Goal: Task Accomplishment & Management: Use online tool/utility

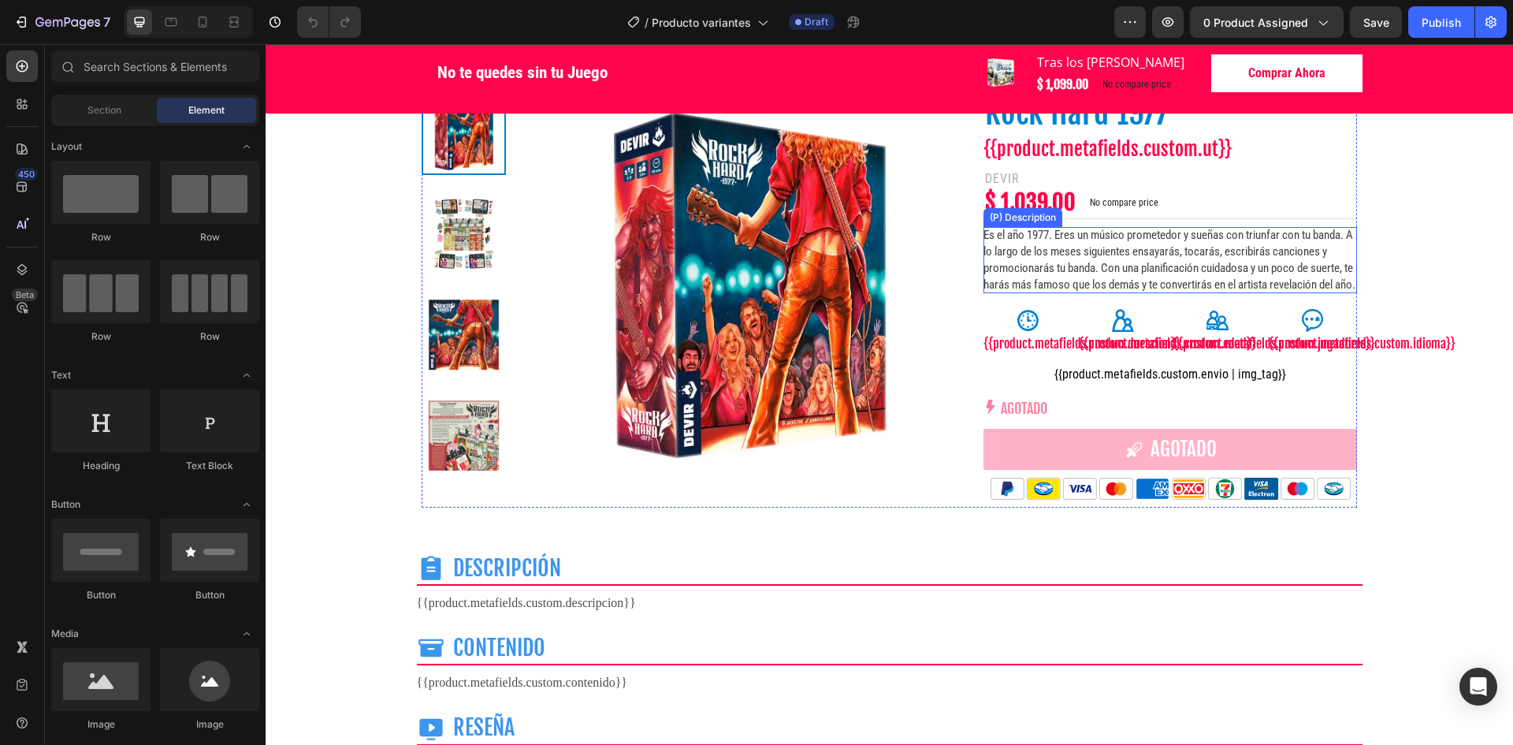
scroll to position [79, 0]
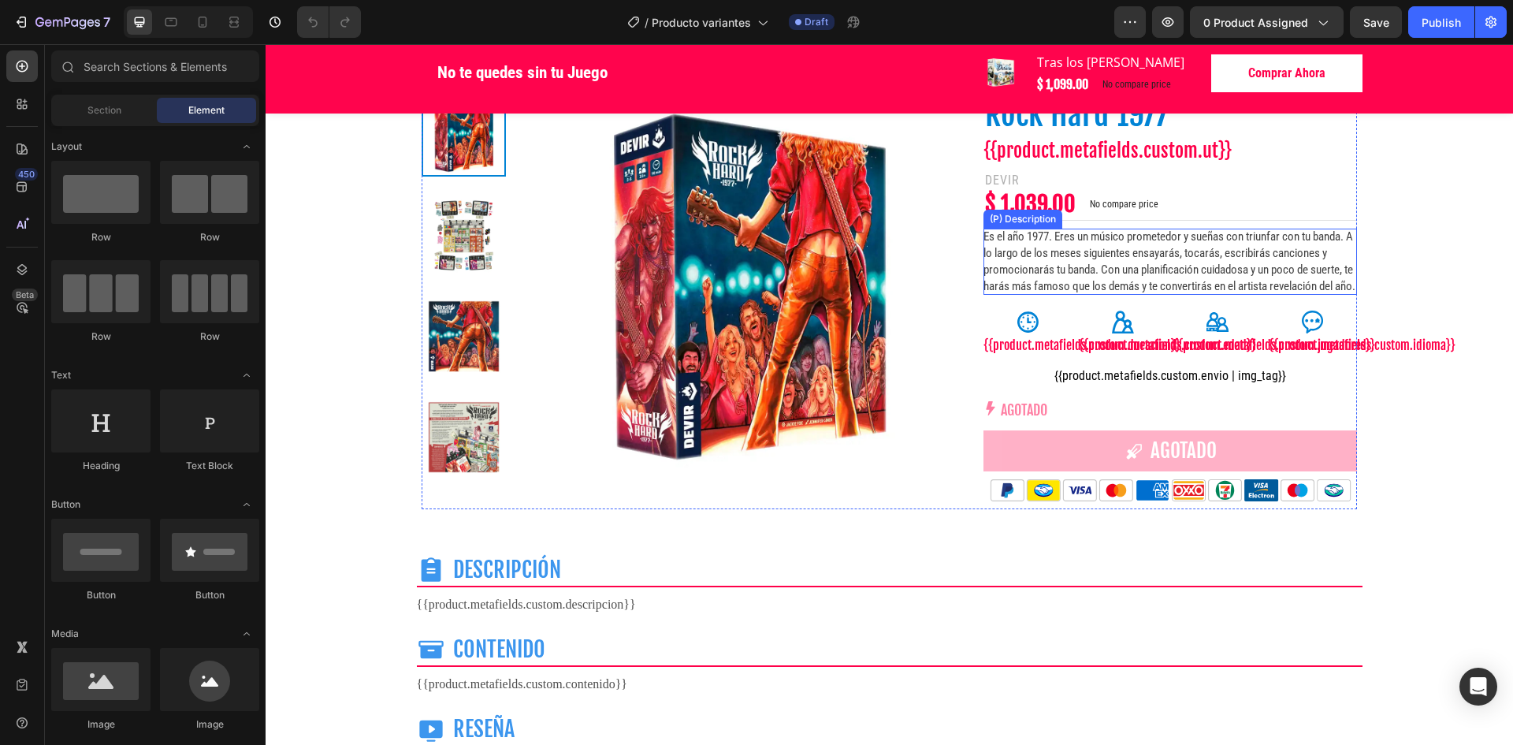
click at [1044, 285] on p "Es el año 1977. Eres un músico prometedor y sueñas con triunfar con tu banda. A…" at bounding box center [1170, 261] width 372 height 64
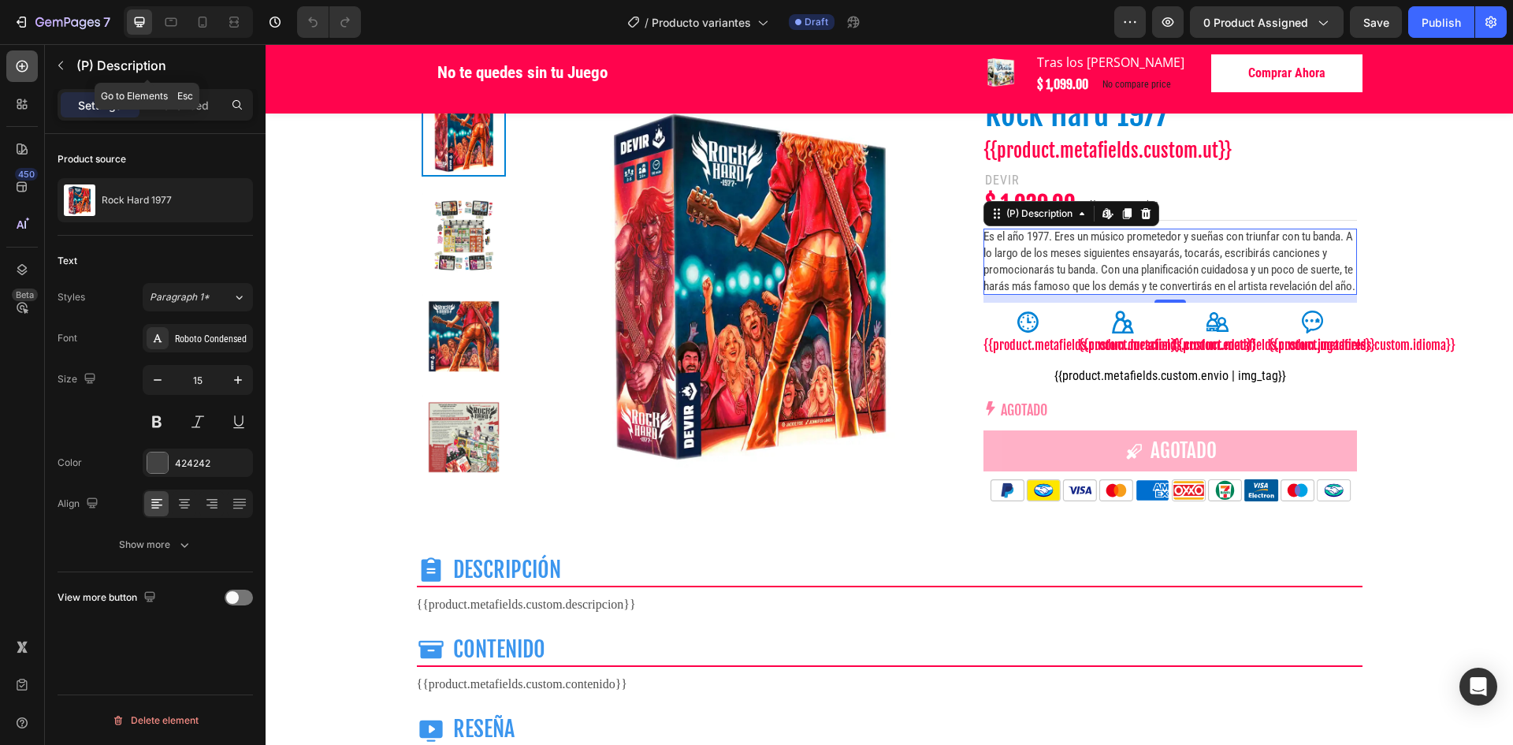
click at [36, 54] on div at bounding box center [22, 66] width 32 height 32
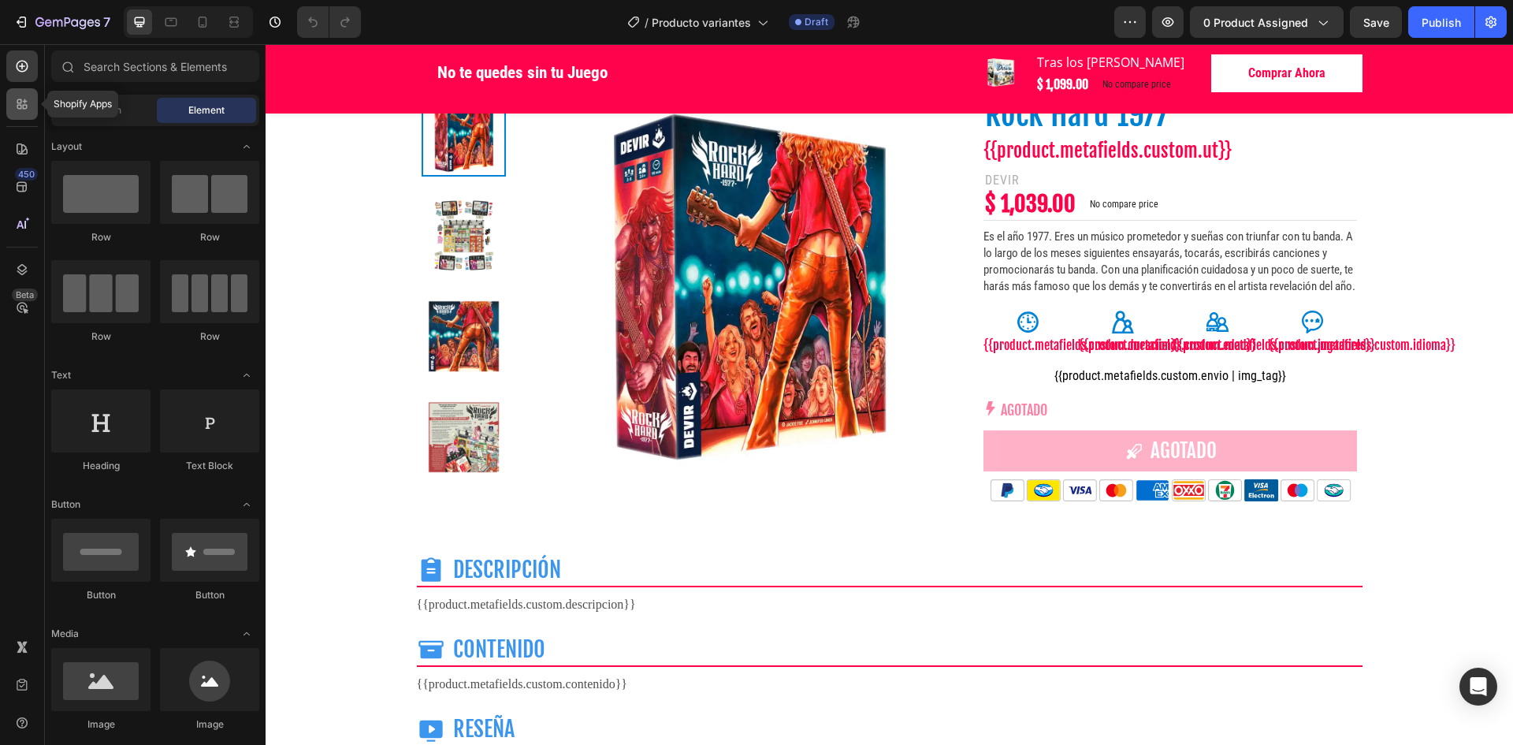
click at [22, 113] on div at bounding box center [22, 104] width 32 height 32
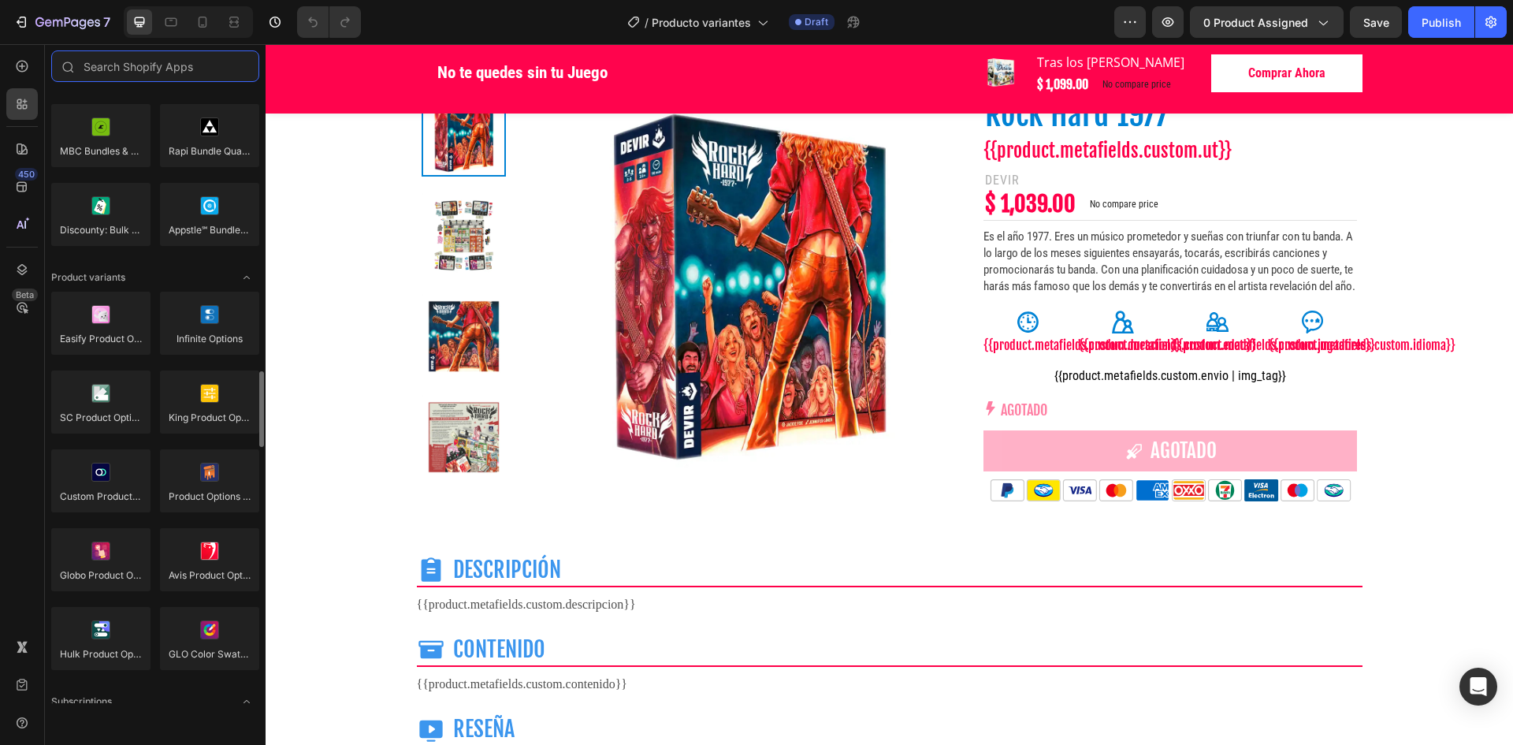
scroll to position [1655, 0]
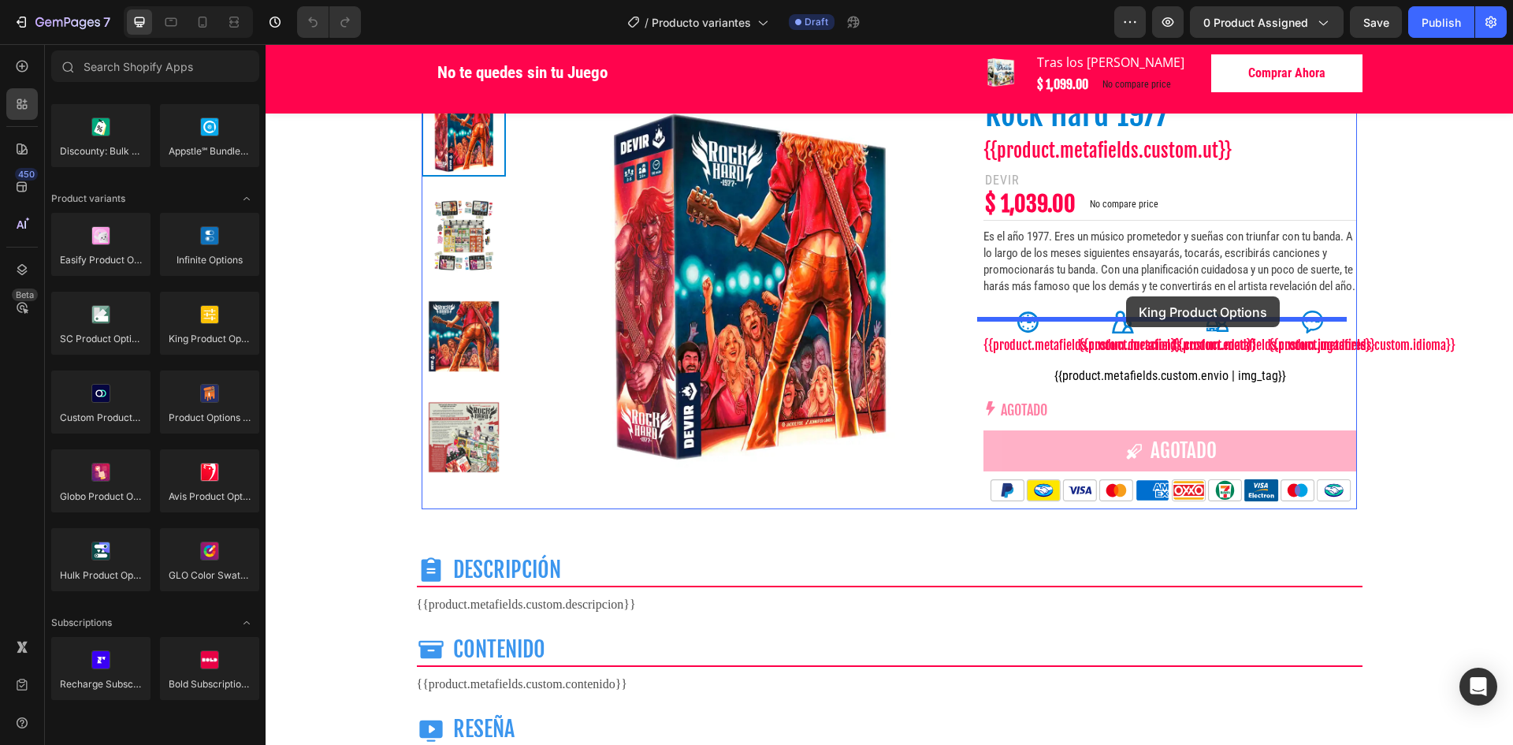
drag, startPoint x: 474, startPoint y: 379, endPoint x: 1126, endPoint y: 296, distance: 657.0
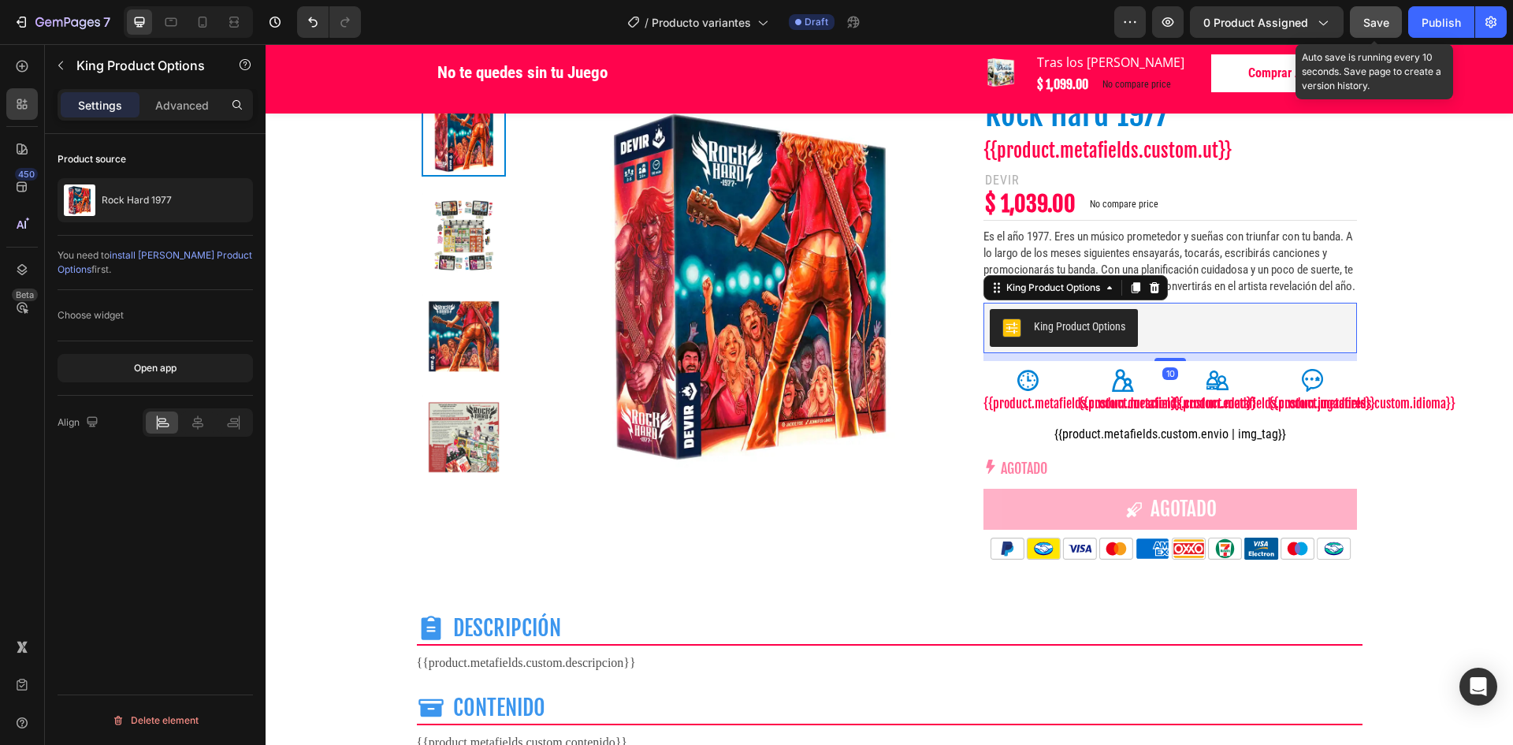
click at [1378, 20] on span "Save" at bounding box center [1376, 22] width 26 height 13
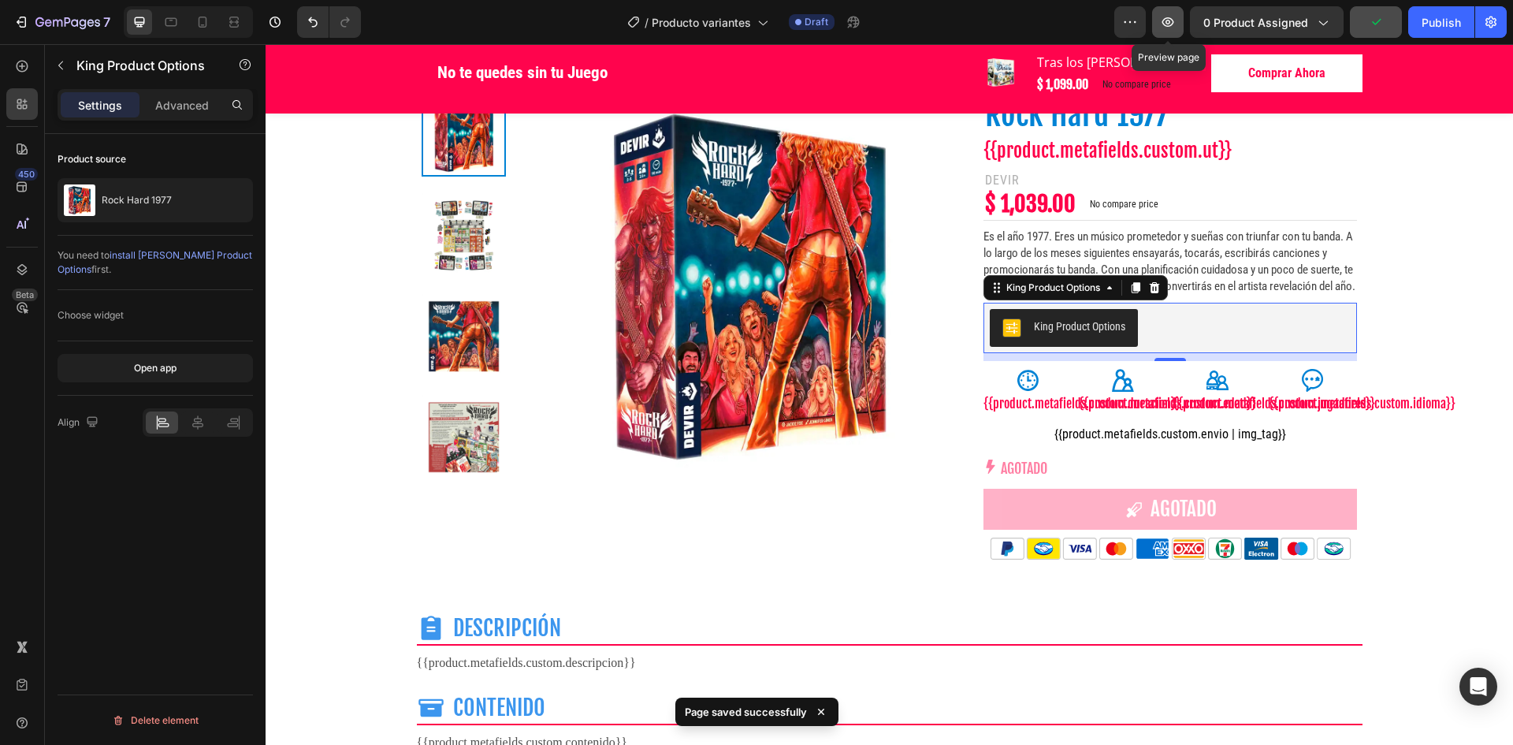
click at [1169, 27] on icon "button" at bounding box center [1168, 22] width 16 height 16
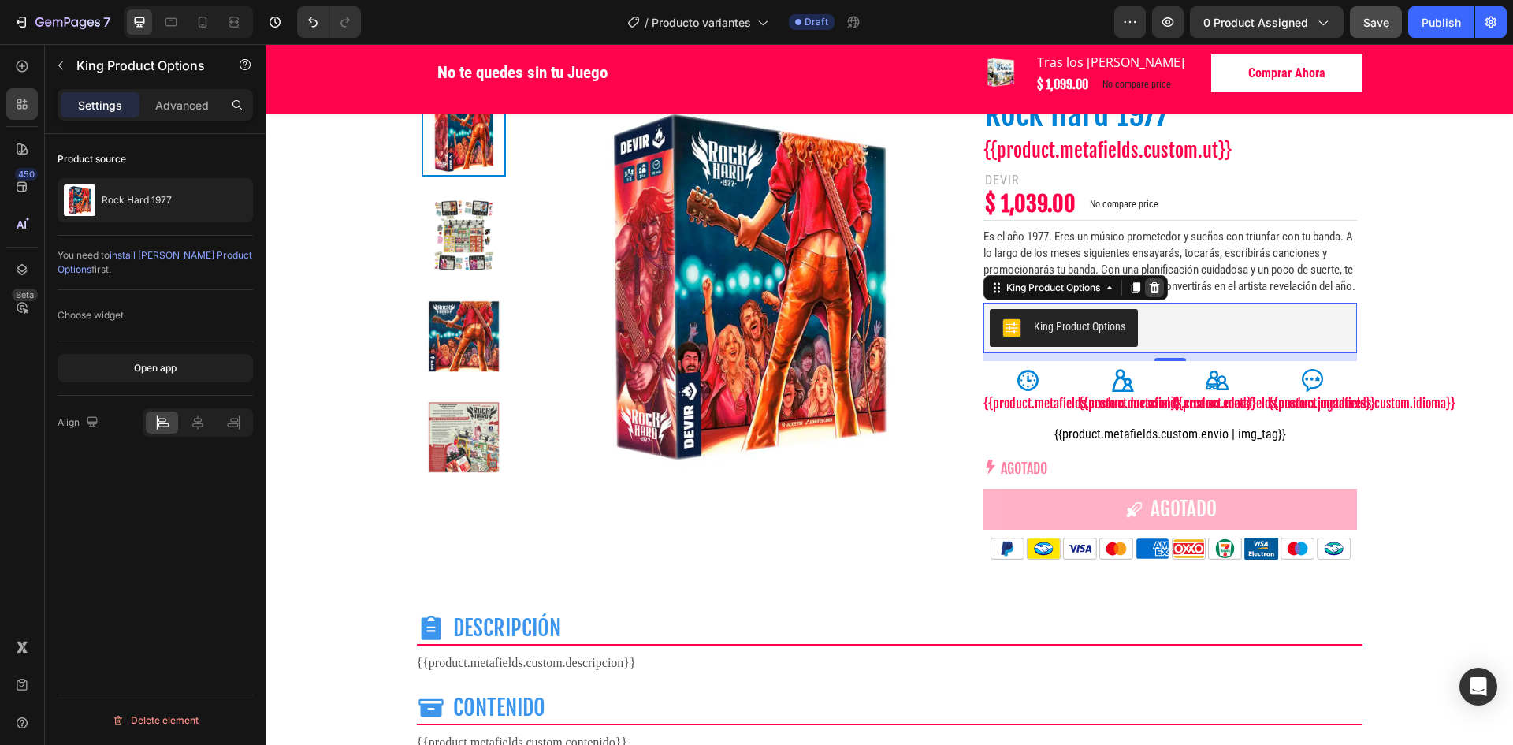
click at [1150, 293] on icon at bounding box center [1155, 287] width 10 height 11
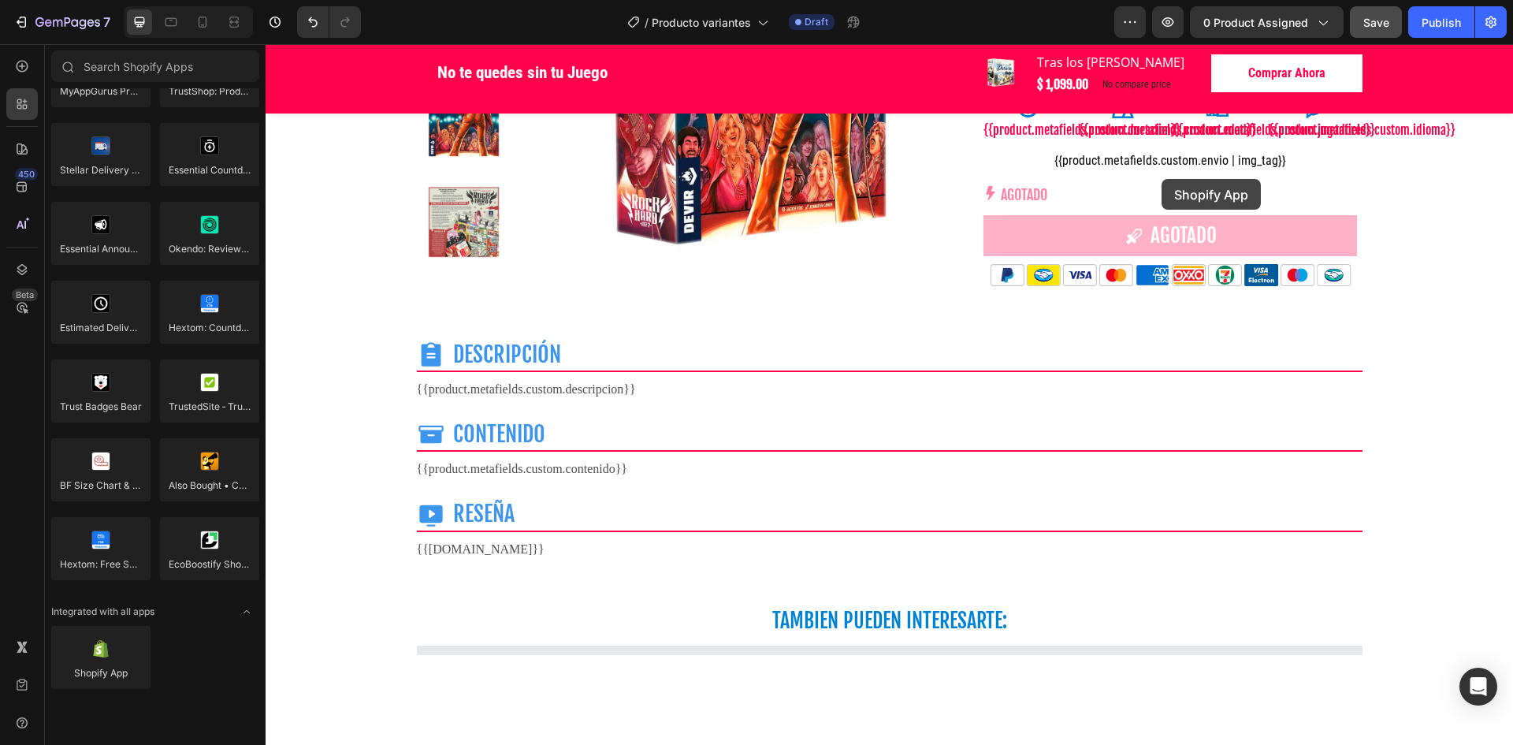
scroll to position [311, 0]
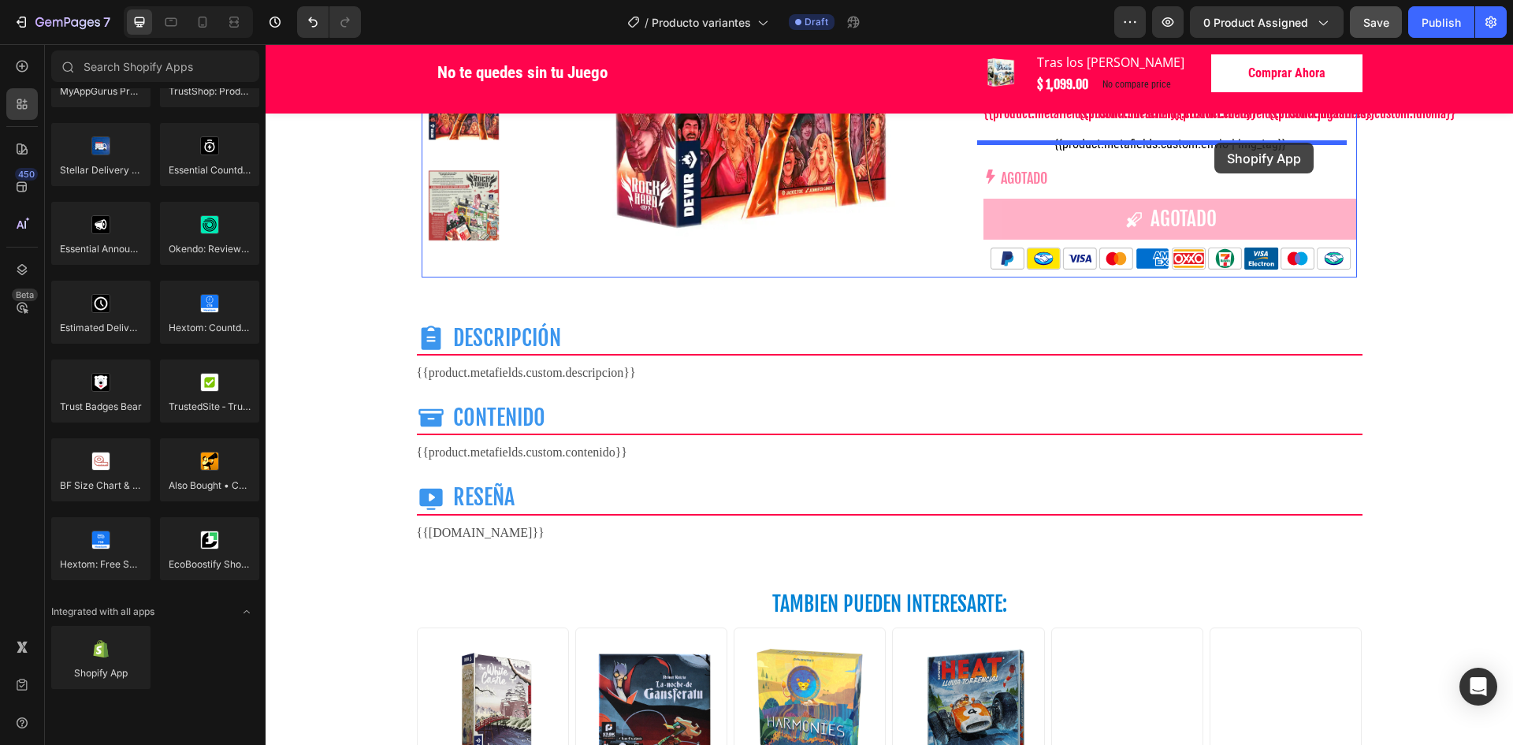
drag, startPoint x: 380, startPoint y: 701, endPoint x: 1215, endPoint y: 143, distance: 1004.0
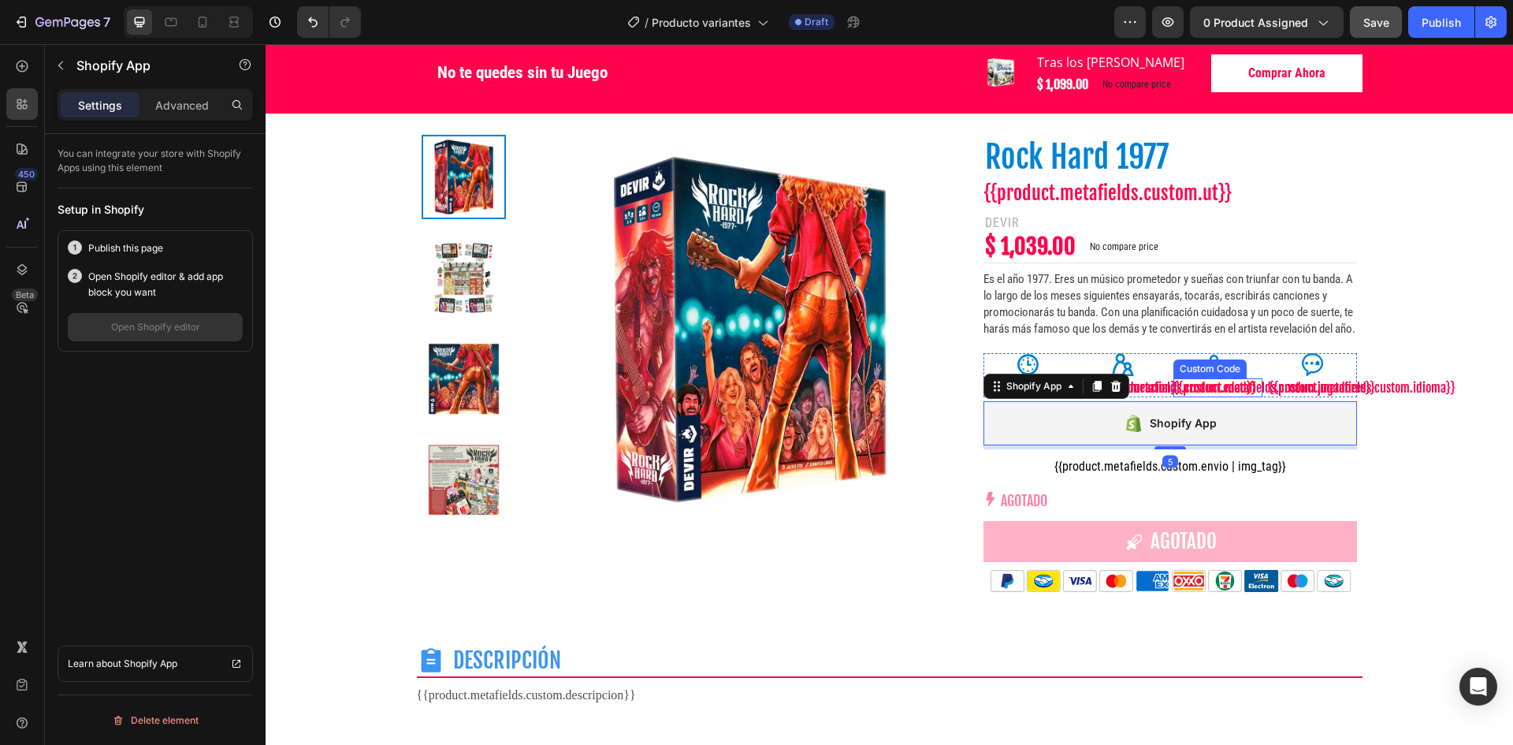
scroll to position [0, 0]
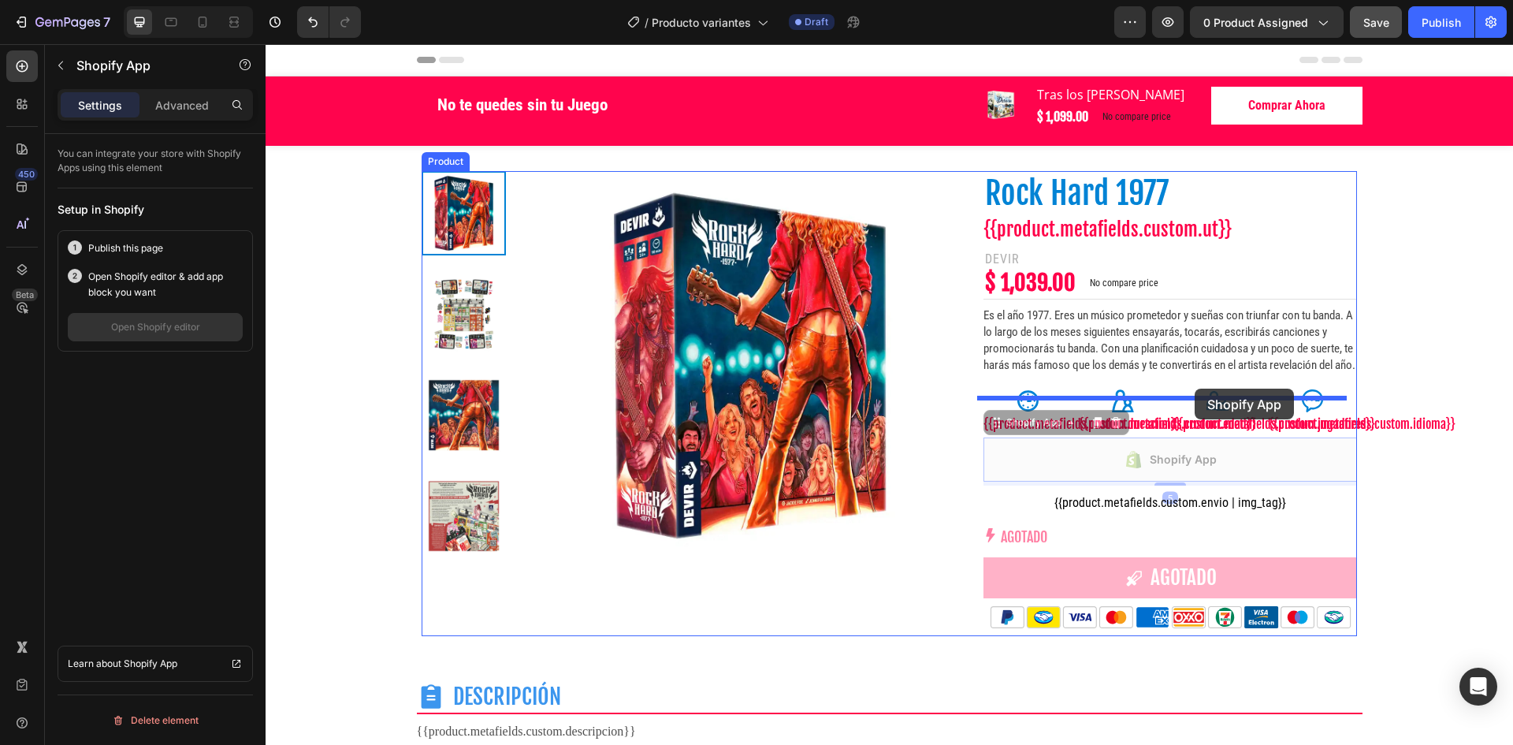
drag, startPoint x: 1190, startPoint y: 467, endPoint x: 1195, endPoint y: 389, distance: 78.2
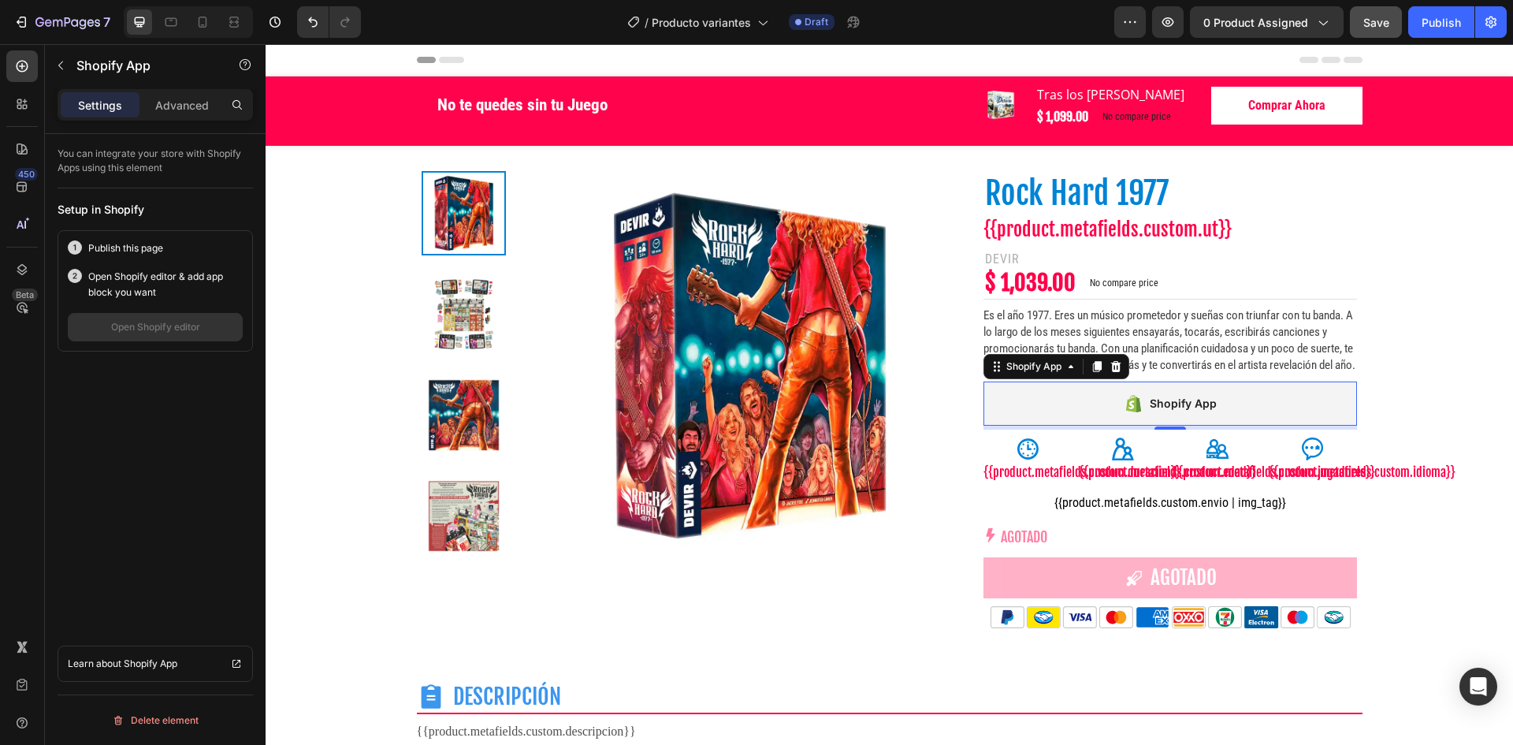
click at [1140, 413] on div "Shopify App" at bounding box center [1170, 403] width 93 height 22
click at [592, 188] on img at bounding box center [749, 365] width 389 height 389
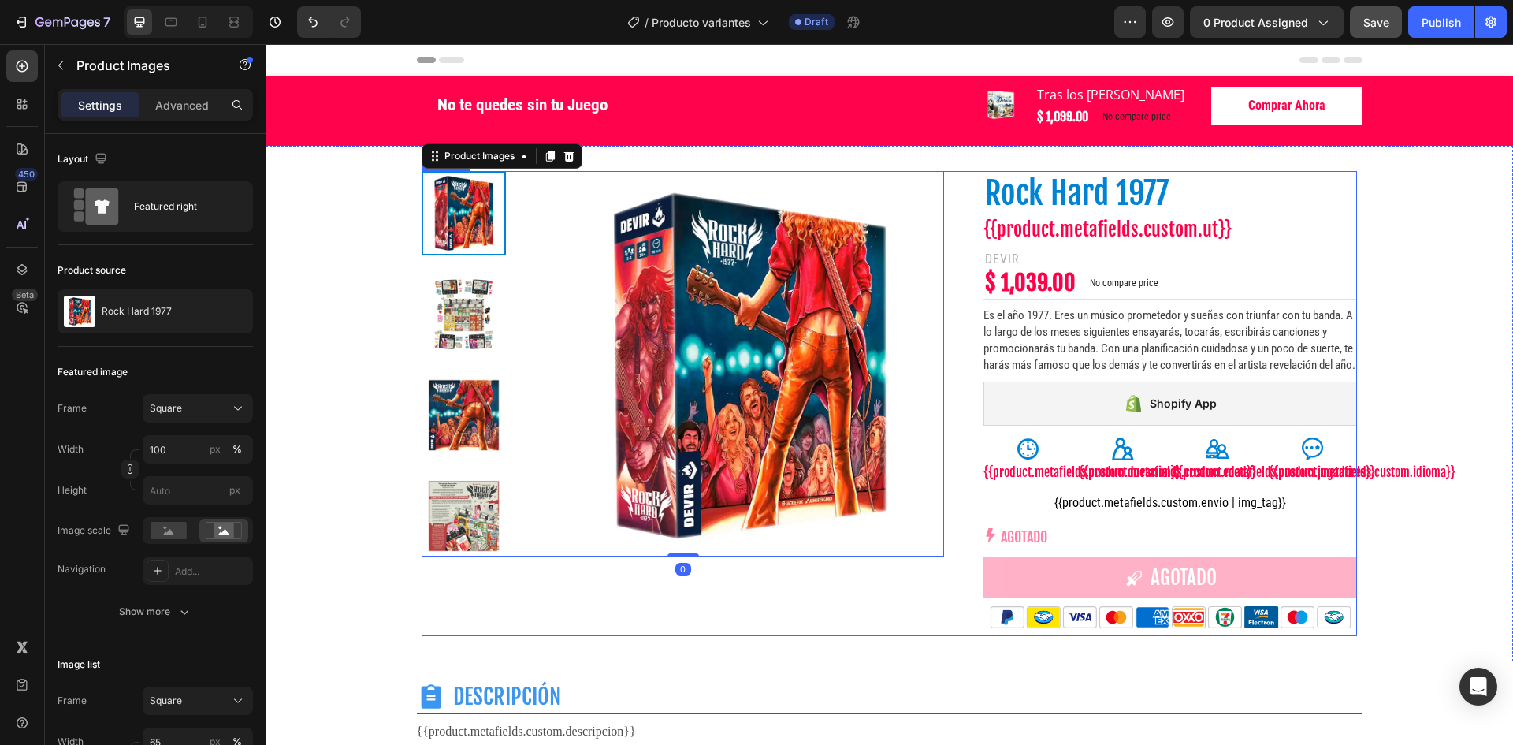
click at [957, 216] on div "Product Images 0 Rock Hard 1977 (P) Title {{product.metafields.custom.ut}} Cust…" at bounding box center [890, 403] width 936 height 465
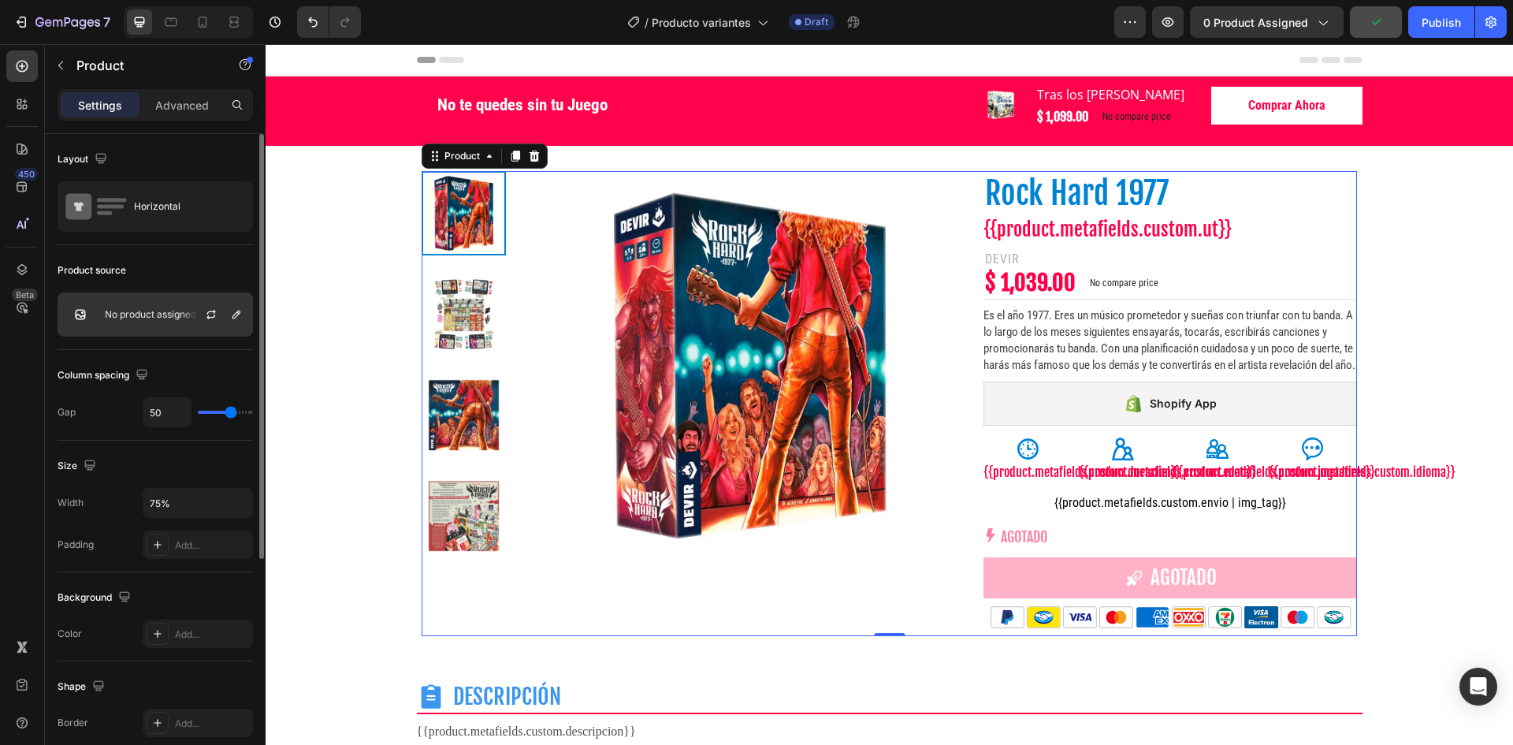
click at [174, 322] on div "No product assigned" at bounding box center [155, 314] width 195 height 44
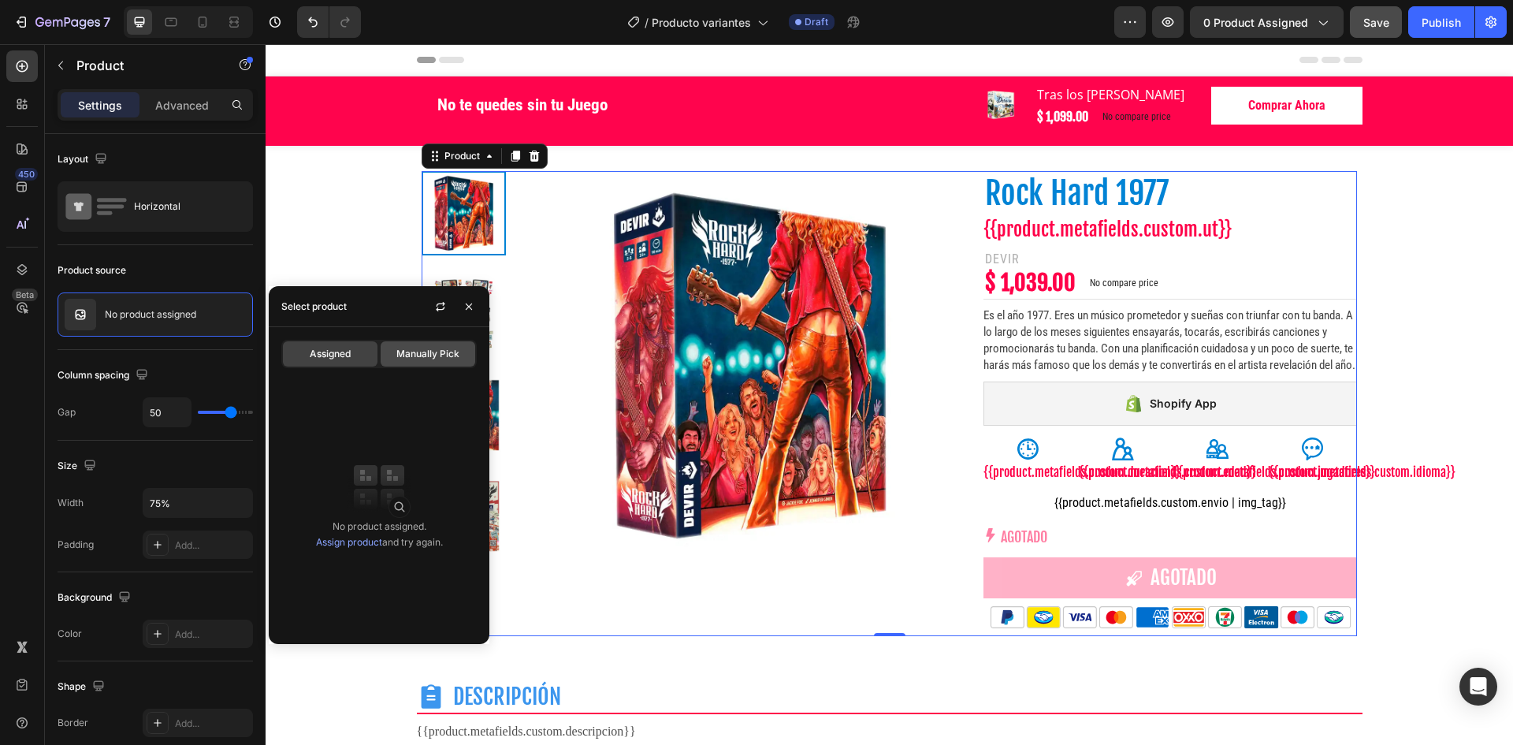
click at [421, 356] on span "Manually Pick" at bounding box center [427, 354] width 63 height 14
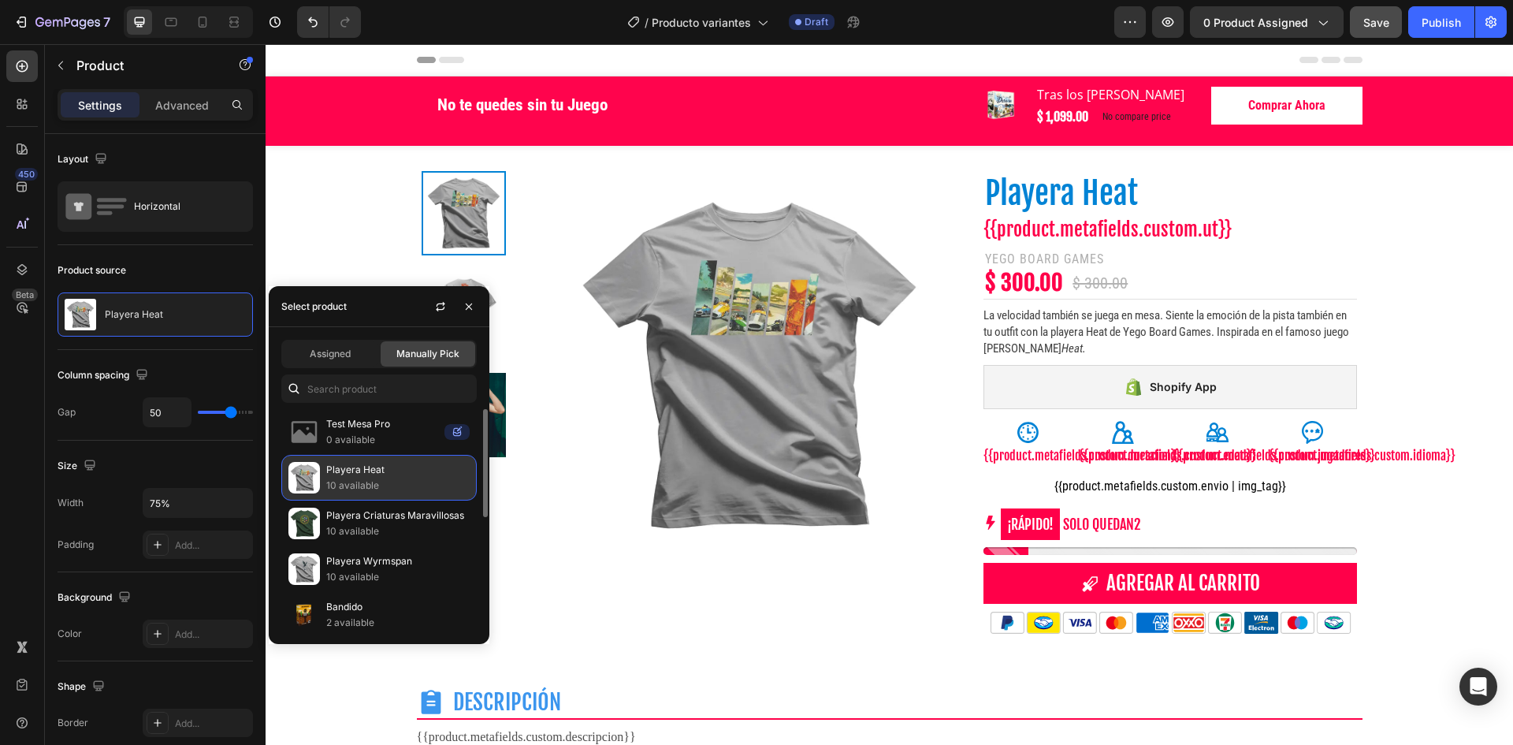
click at [393, 483] on p "10 available" at bounding box center [397, 486] width 143 height 16
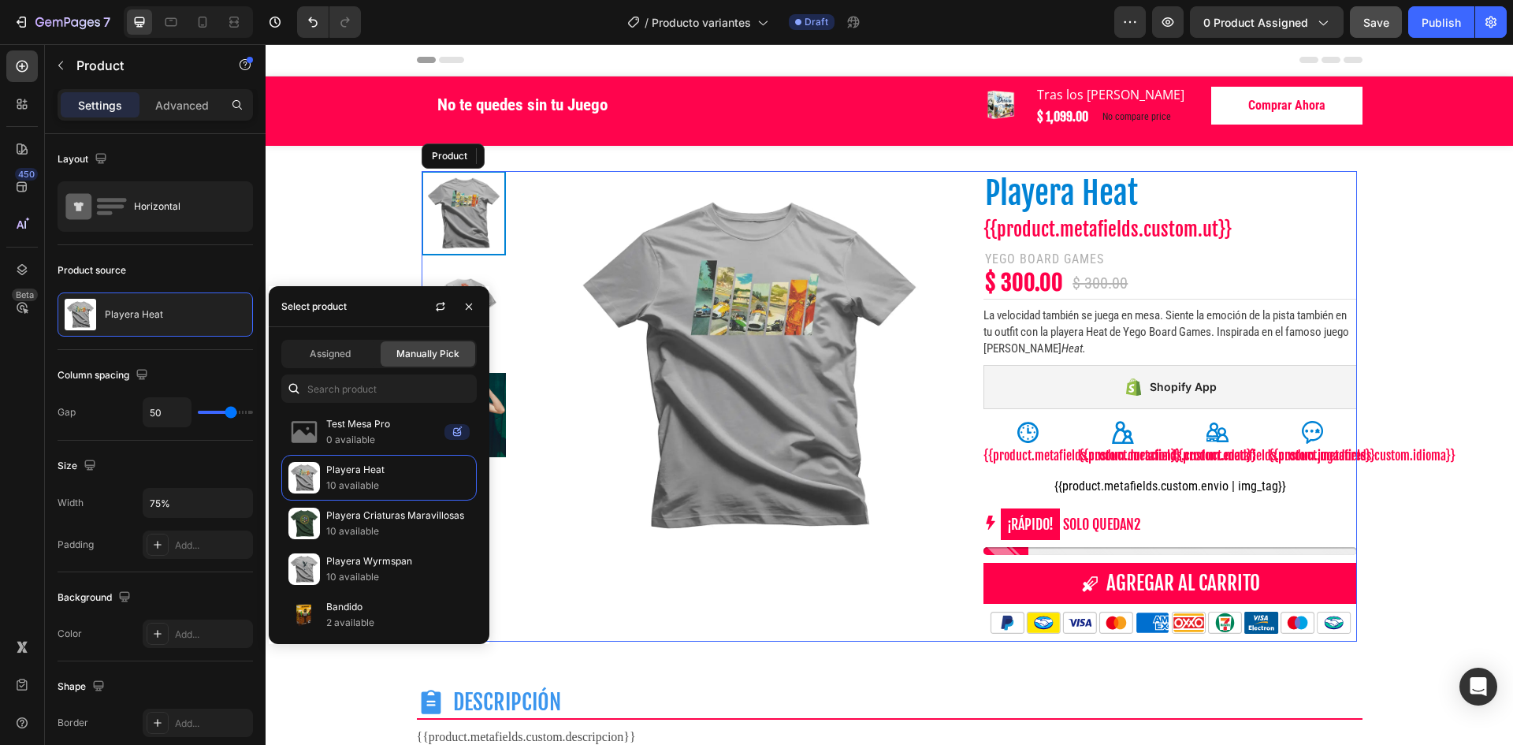
click at [671, 571] on div "Product Images" at bounding box center [683, 406] width 523 height 471
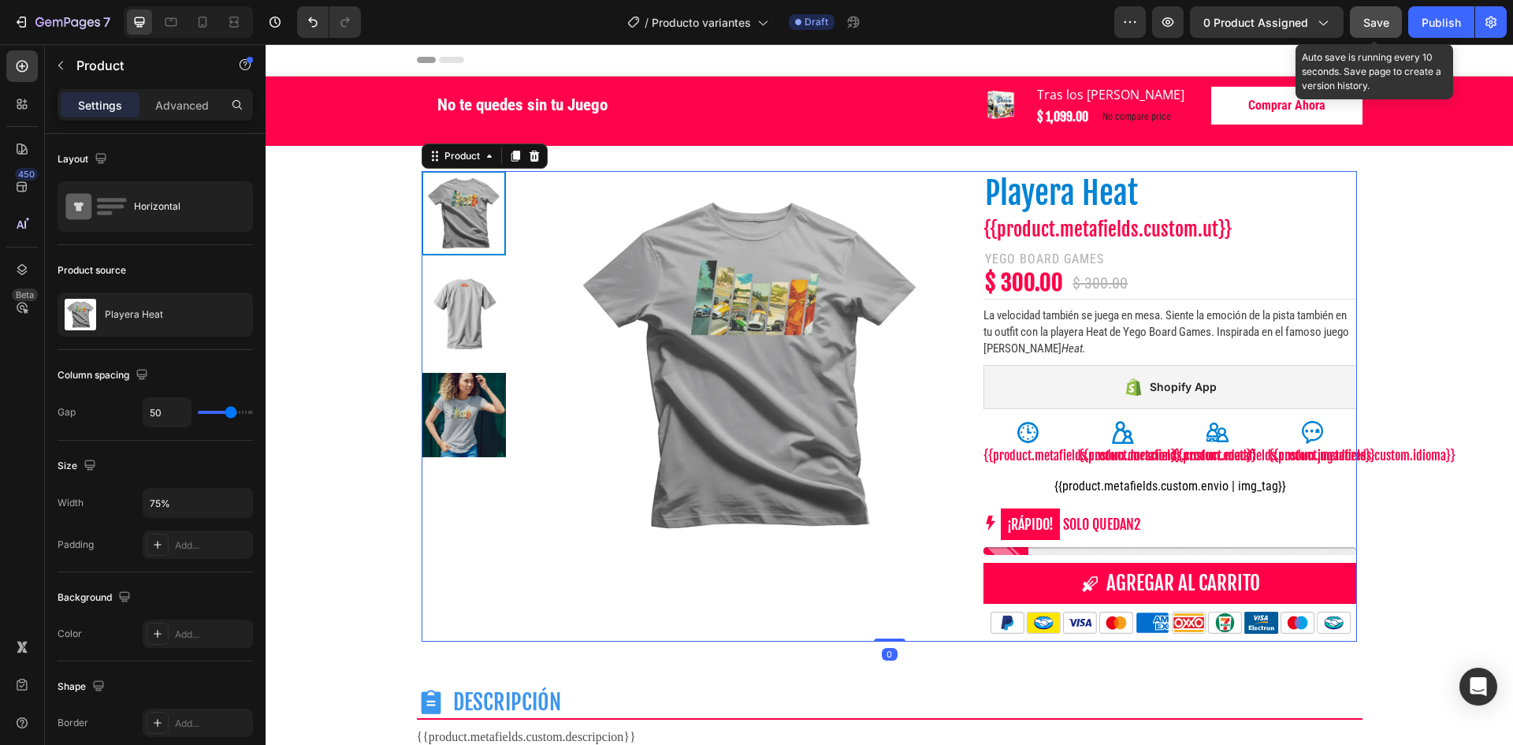
click at [1382, 22] on span "Save" at bounding box center [1376, 22] width 26 height 13
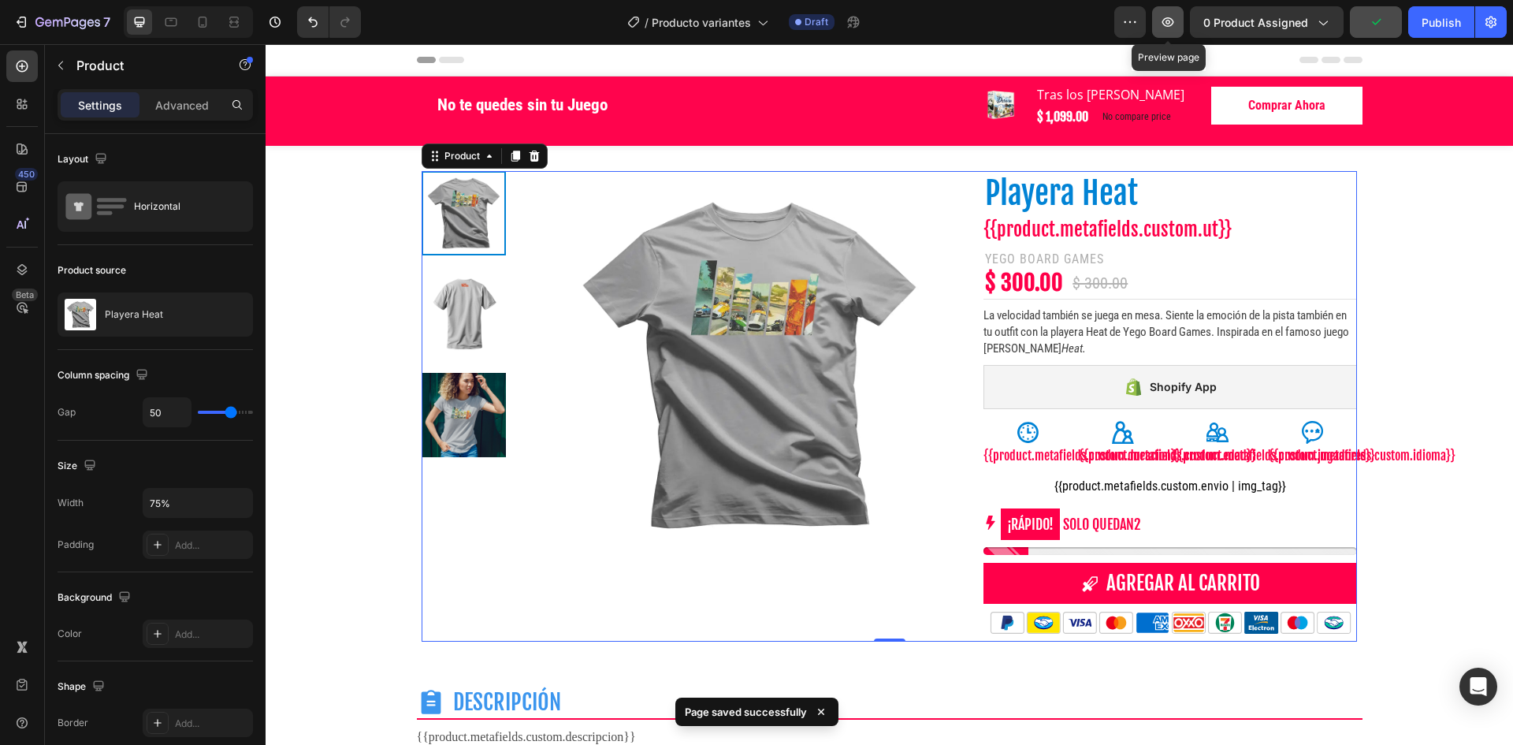
click at [1169, 25] on icon "button" at bounding box center [1168, 22] width 16 height 16
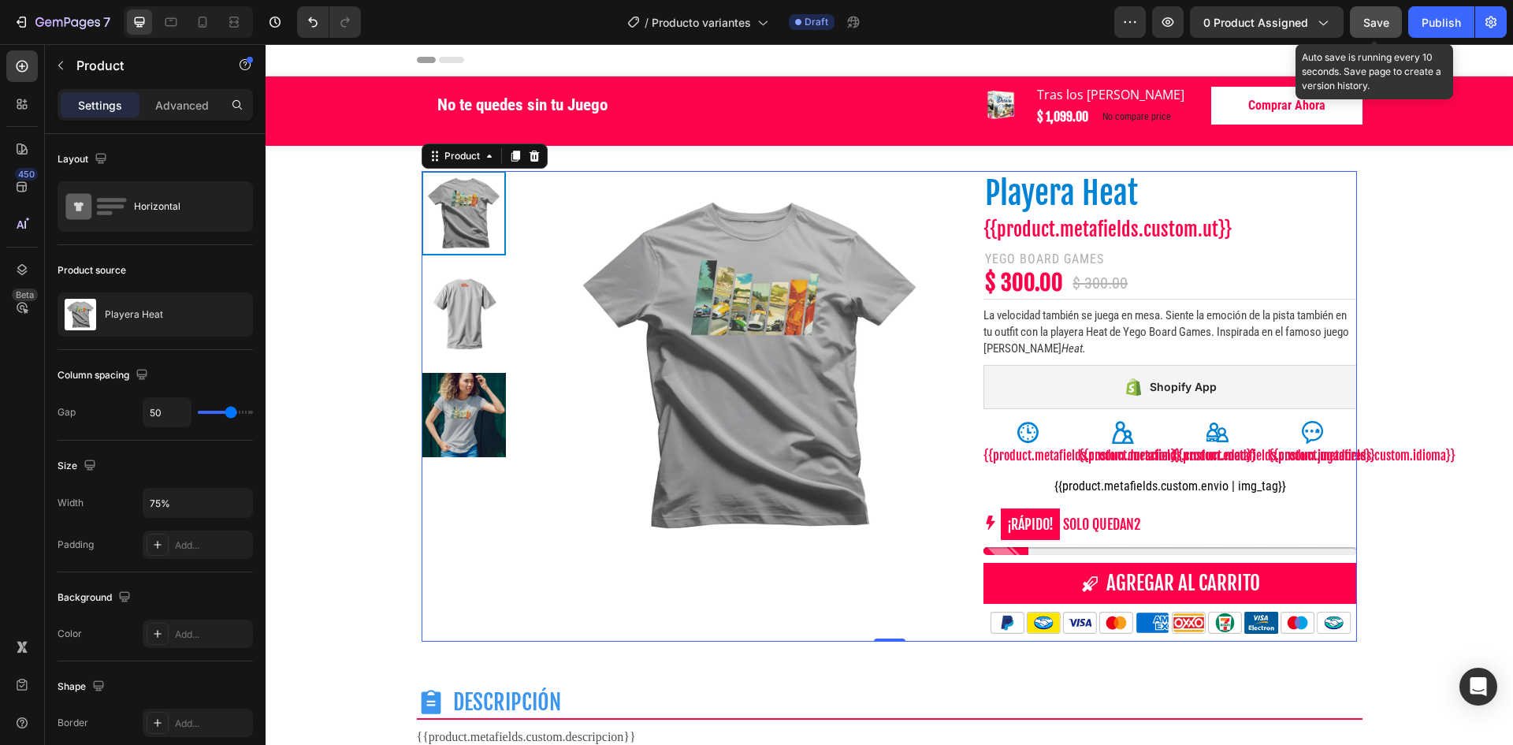
click at [1369, 21] on span "Save" at bounding box center [1376, 22] width 26 height 13
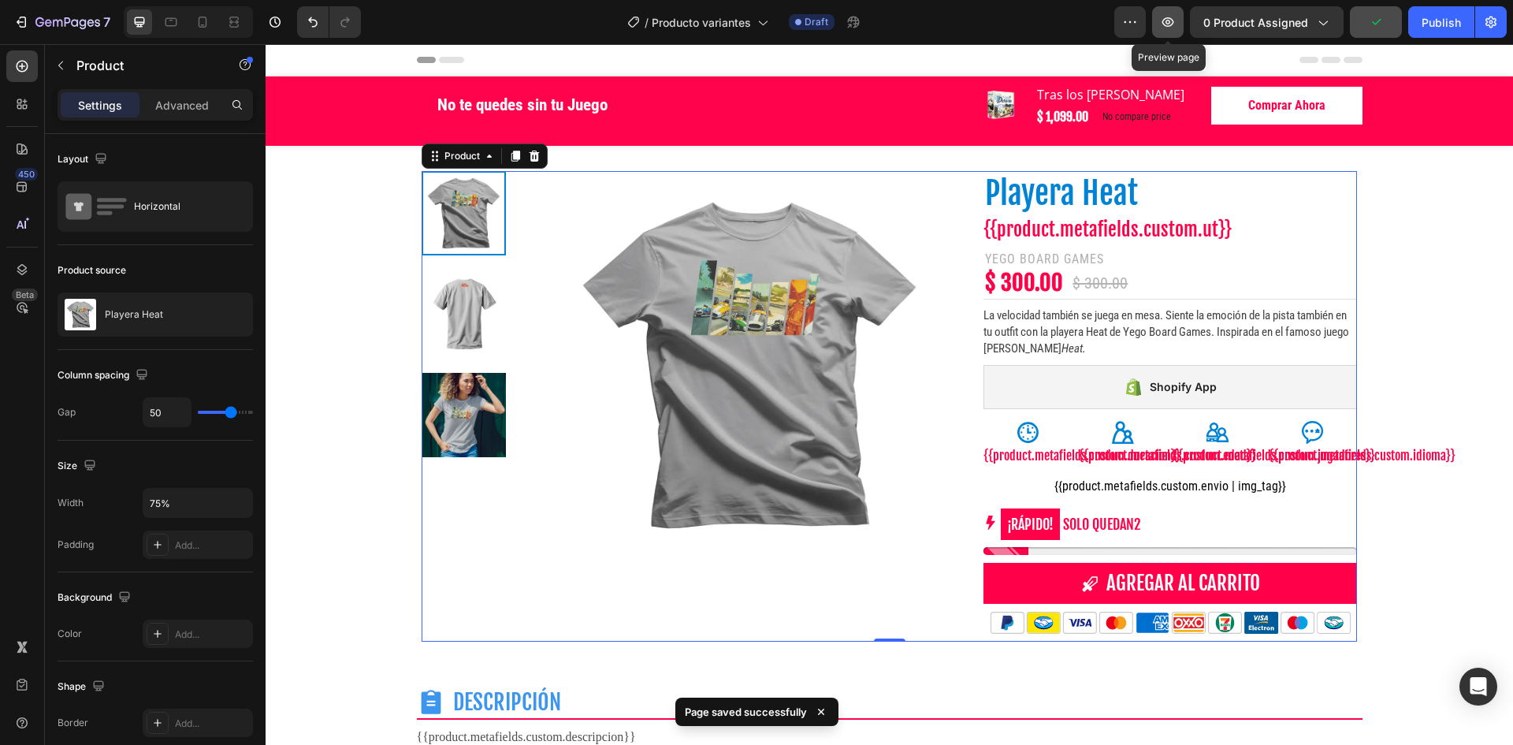
click at [1170, 33] on button "button" at bounding box center [1168, 22] width 32 height 32
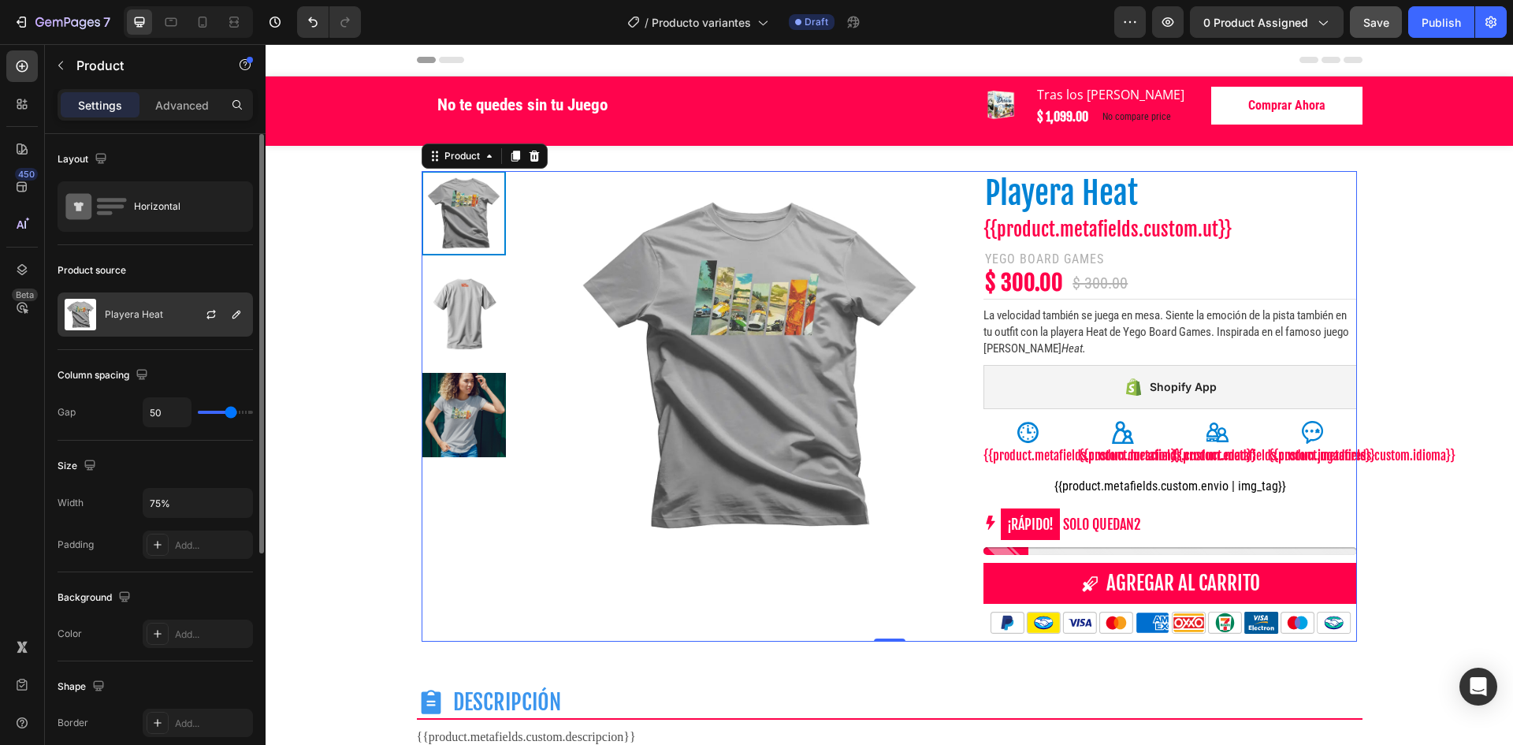
click at [144, 314] on p "Playera Heat" at bounding box center [134, 314] width 58 height 11
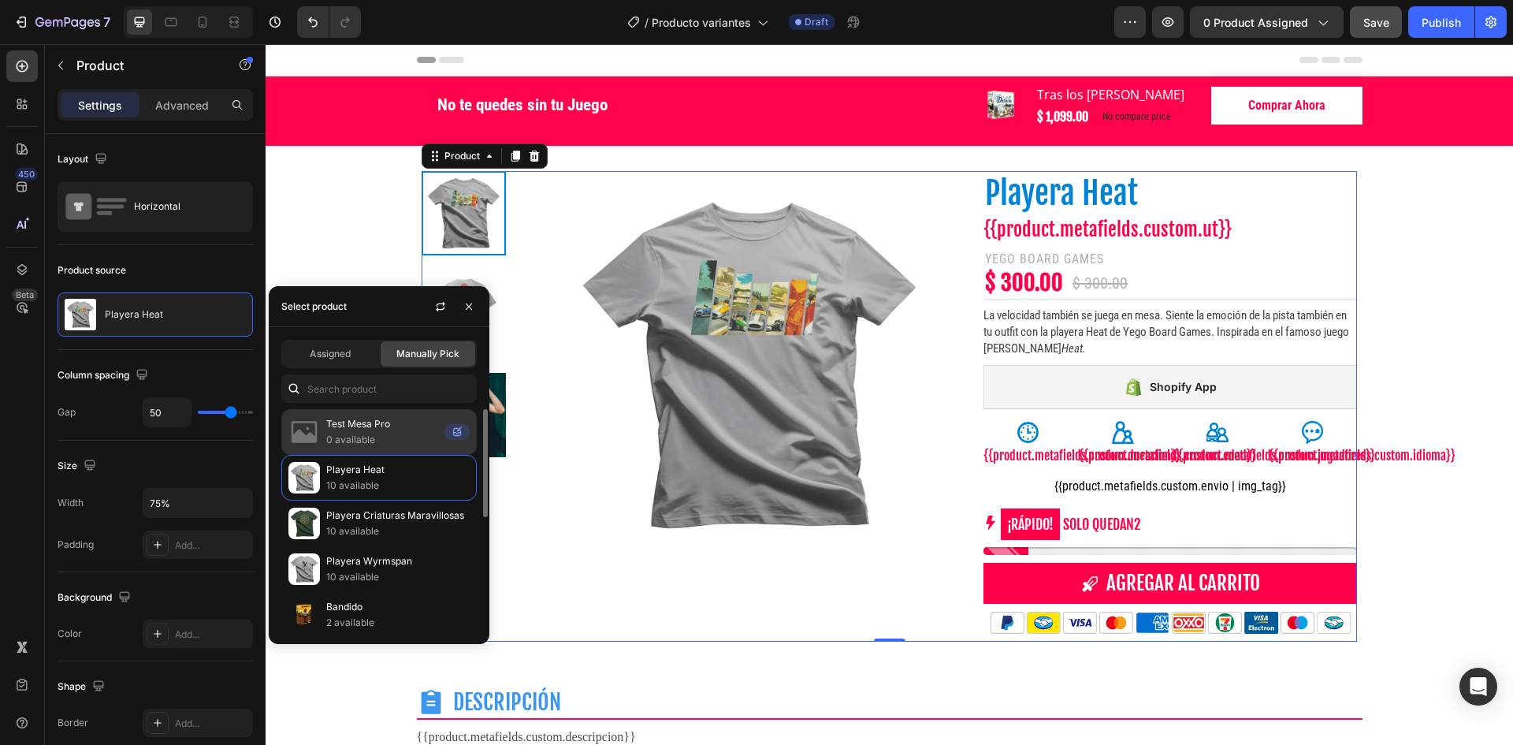
click at [389, 430] on p "Test Mesa Pro" at bounding box center [382, 424] width 112 height 16
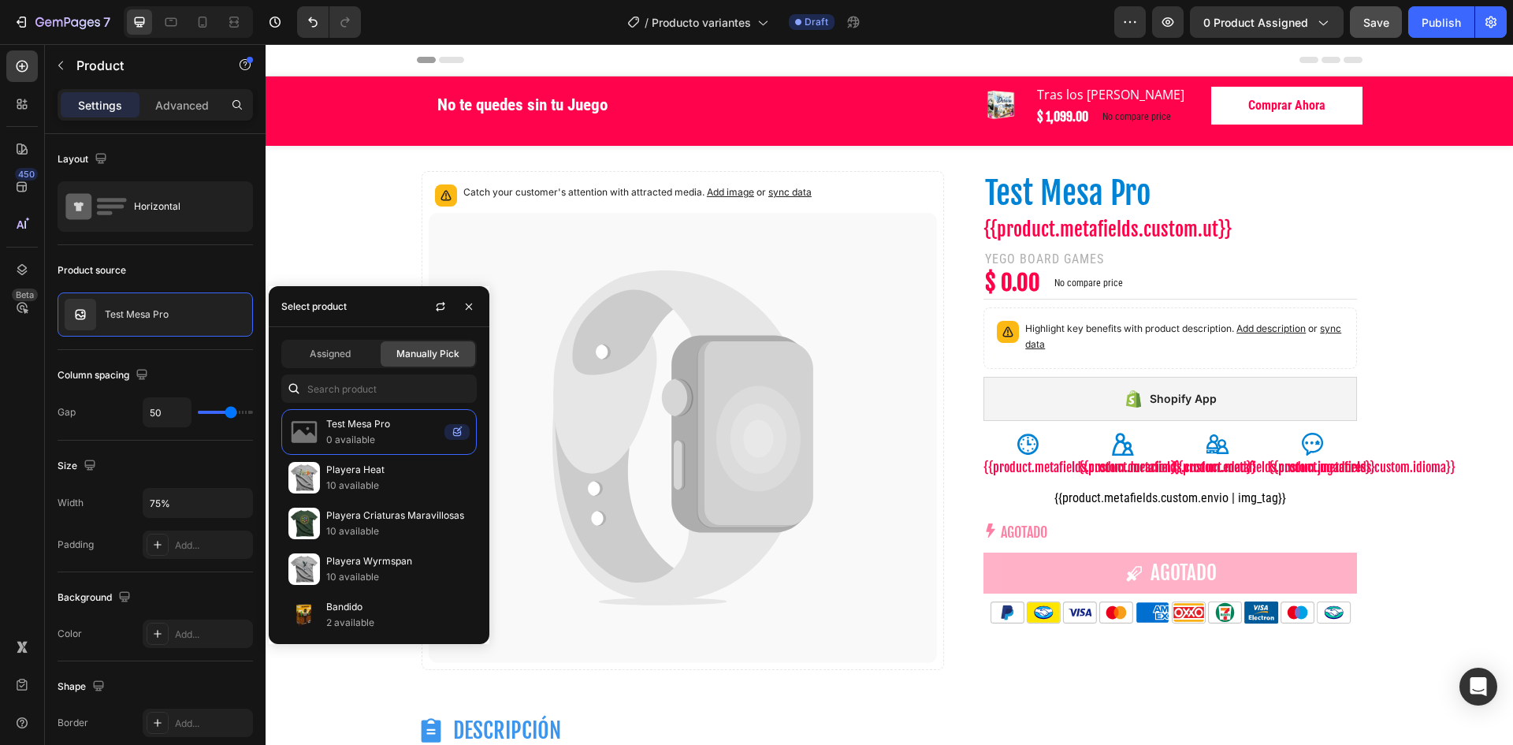
click at [1392, 44] on div "7 Version history / Producto variantes Draft Preview 0 product assigned Save Pu…" at bounding box center [756, 22] width 1513 height 45
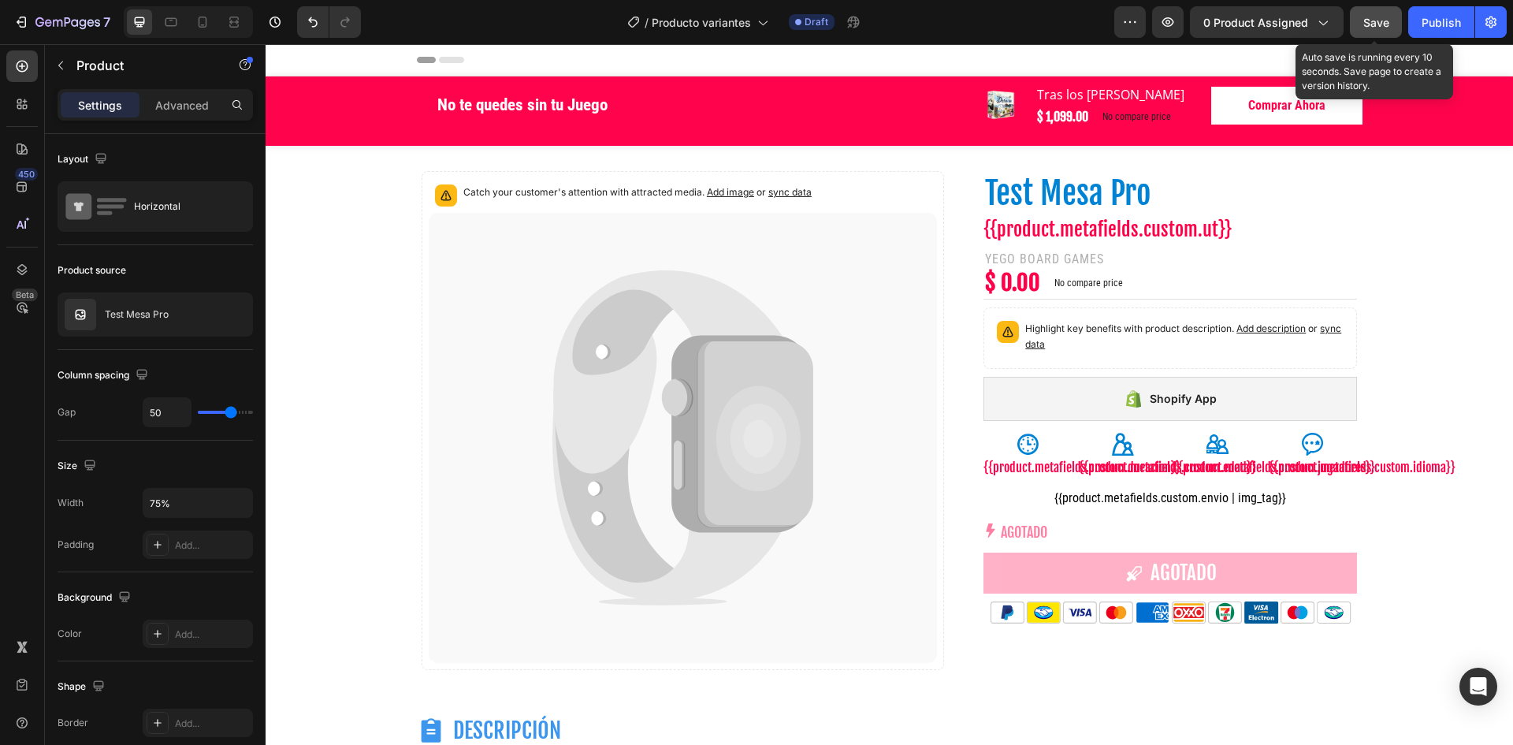
click at [1384, 28] on span "Save" at bounding box center [1376, 22] width 26 height 13
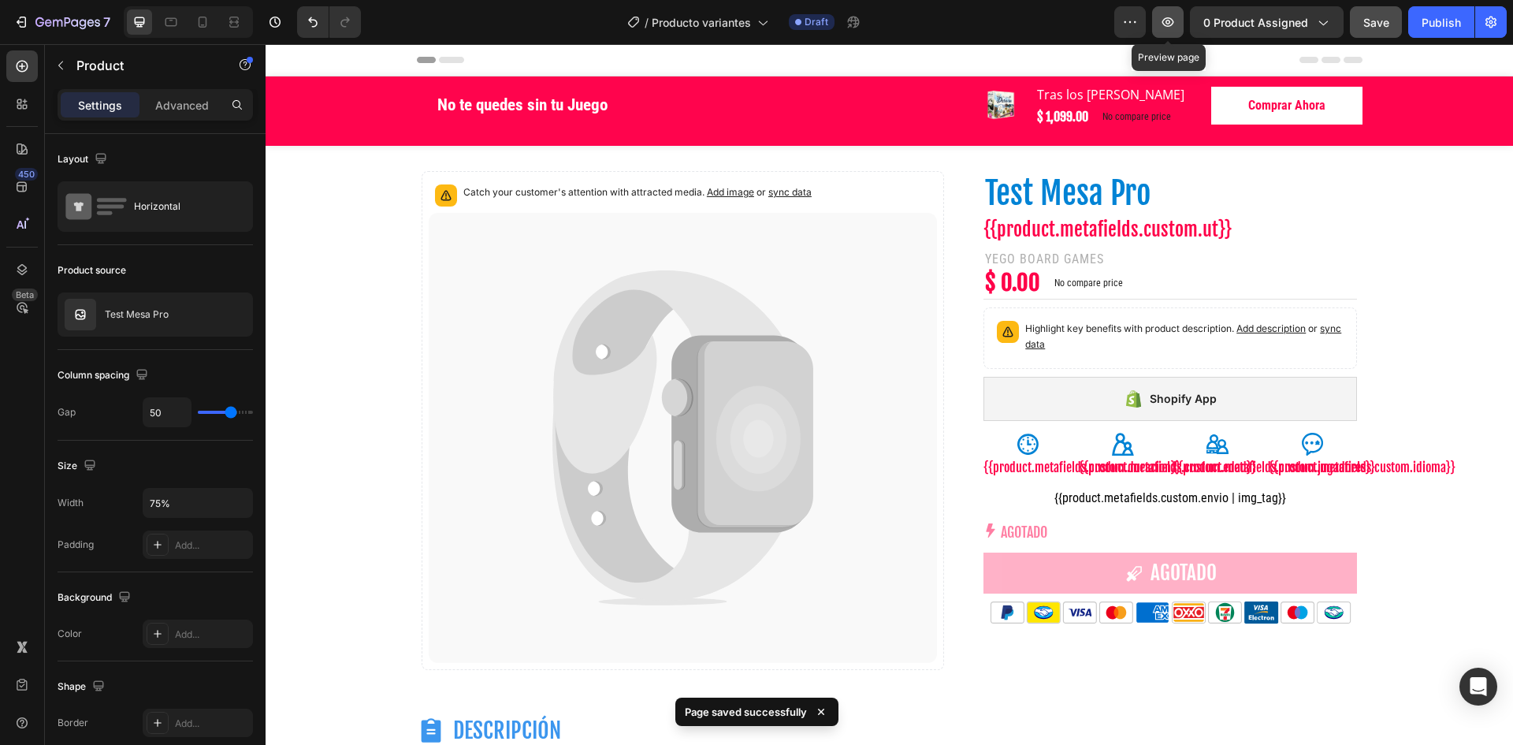
click at [1178, 35] on button "button" at bounding box center [1168, 22] width 32 height 32
click at [947, 257] on div "Catch your customer's attention with attracted media. Add image or sync data Pr…" at bounding box center [890, 420] width 936 height 499
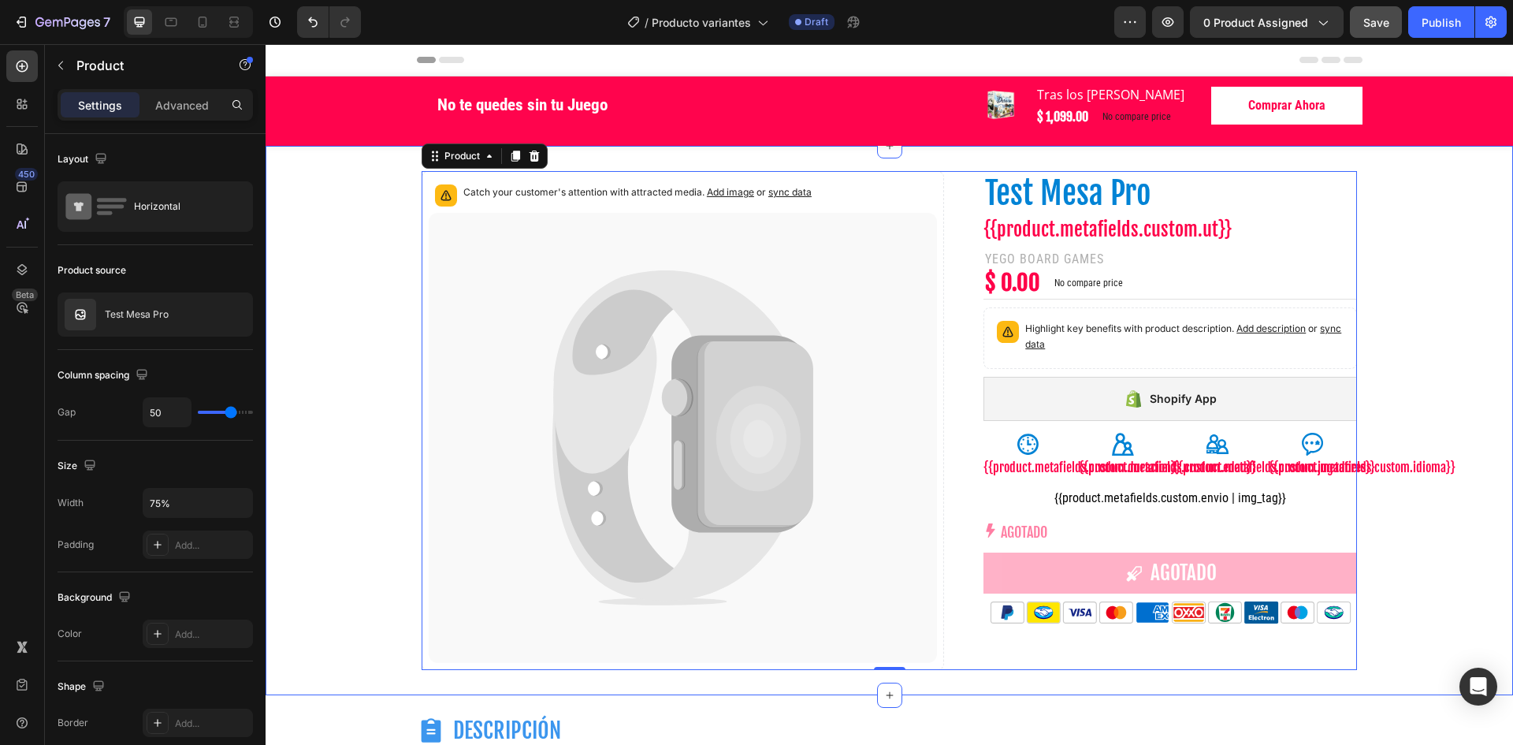
click at [1371, 266] on div "Catch your customer's attention with attracted media. Add image or sync data Pr…" at bounding box center [890, 420] width 1248 height 499
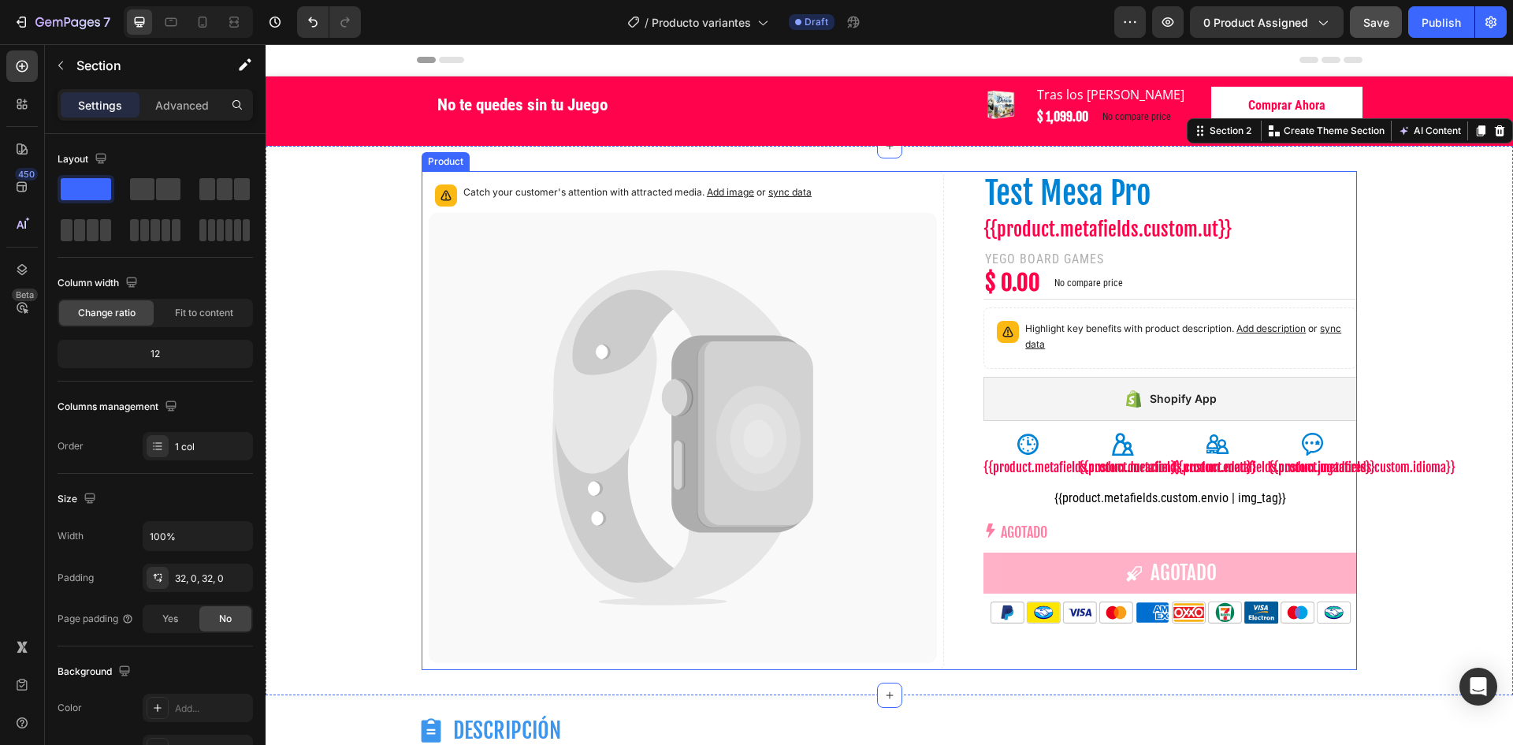
click at [955, 286] on div "Catch your customer's attention with attracted media. Add image or sync data Pr…" at bounding box center [890, 420] width 936 height 499
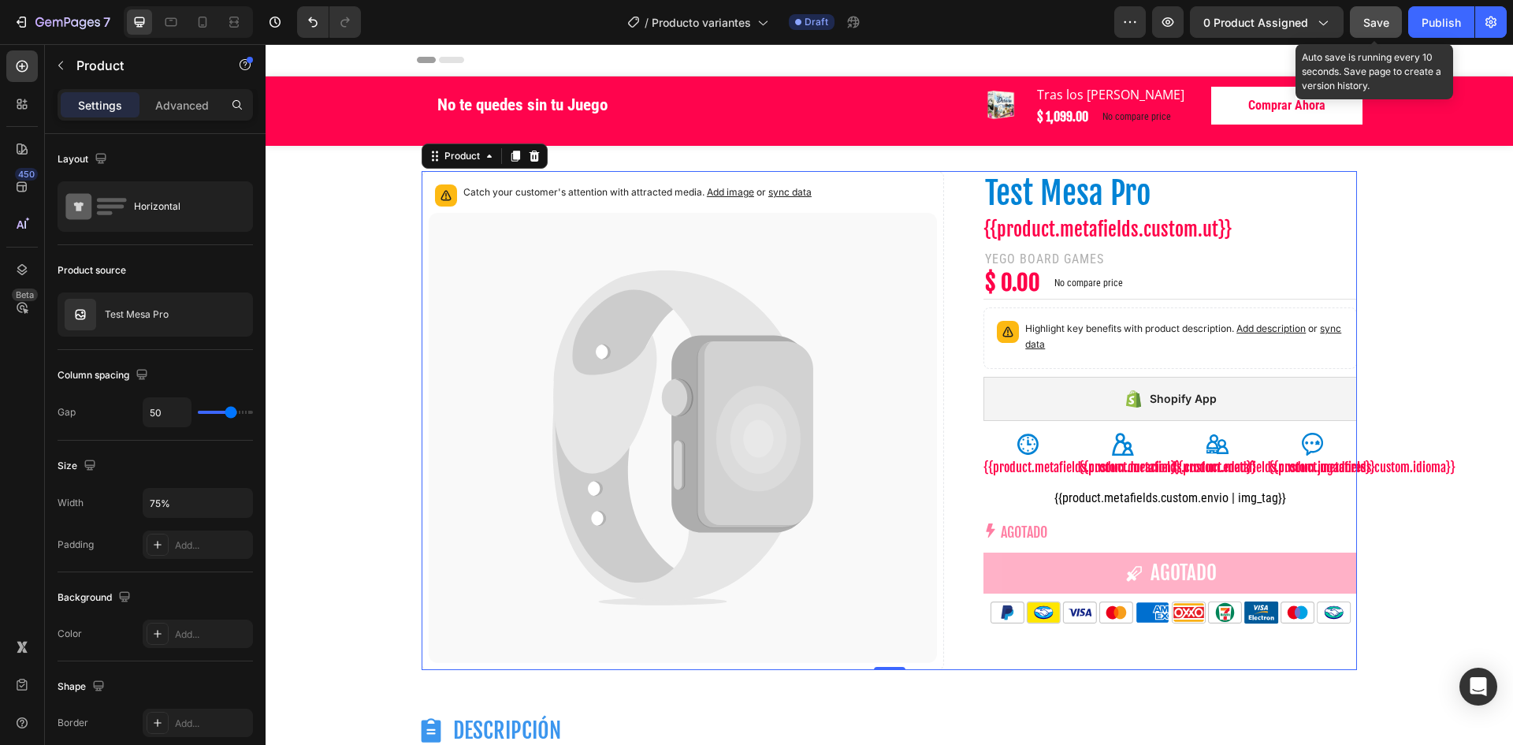
click at [1380, 38] on div "7 Version history / Producto variantes Draft Preview 0 product assigned Save Au…" at bounding box center [756, 22] width 1513 height 45
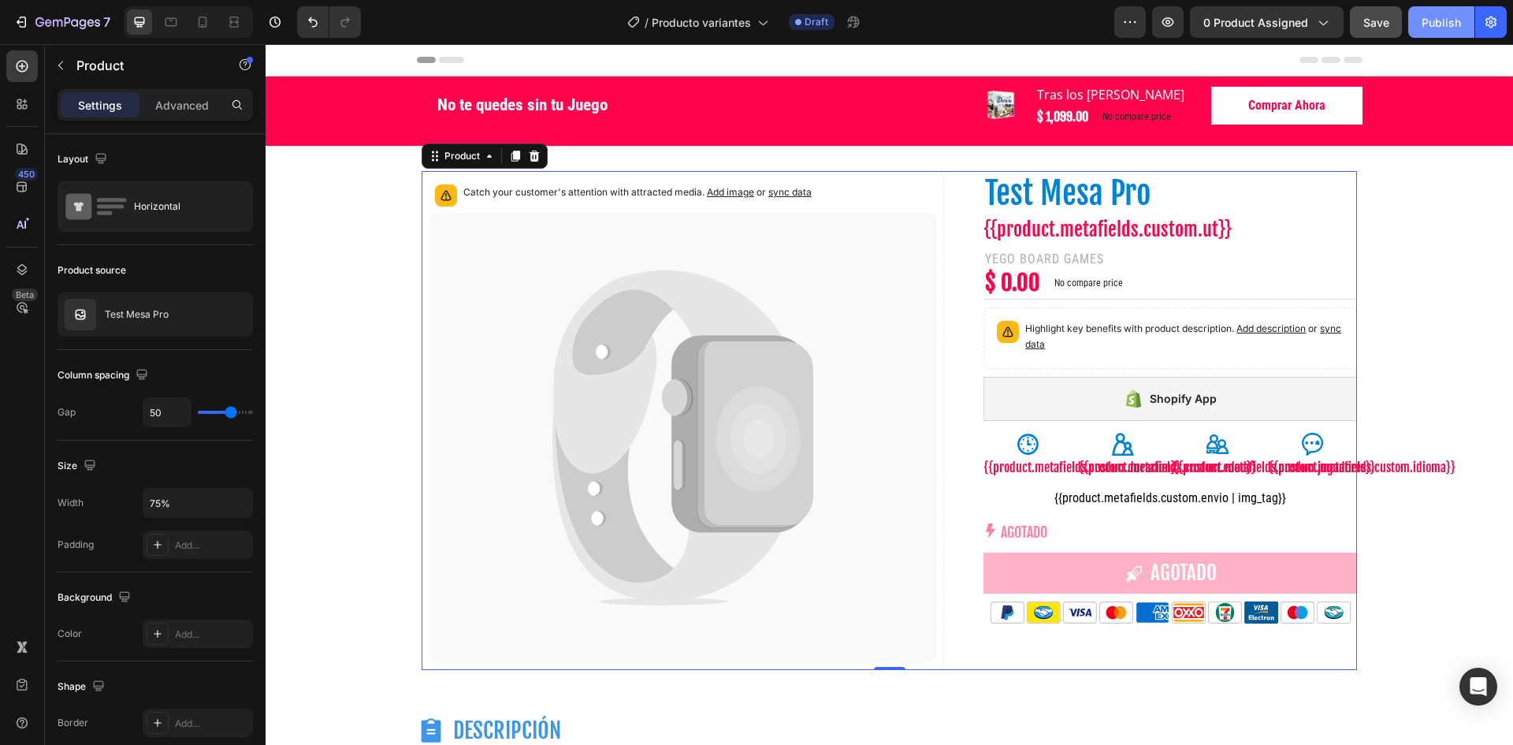
click at [1438, 30] on div "Publish" at bounding box center [1441, 22] width 39 height 17
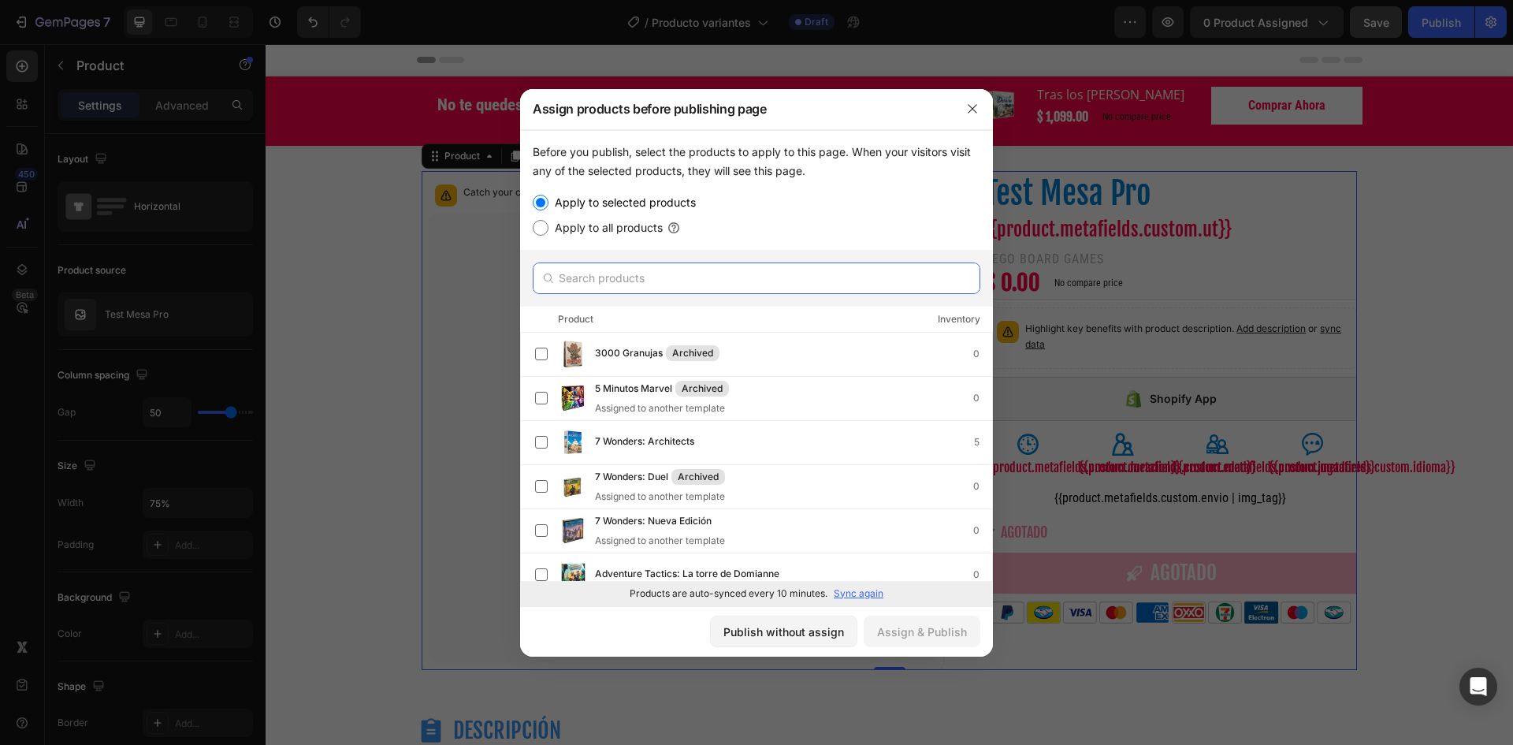
click at [675, 264] on input "text" at bounding box center [757, 278] width 448 height 32
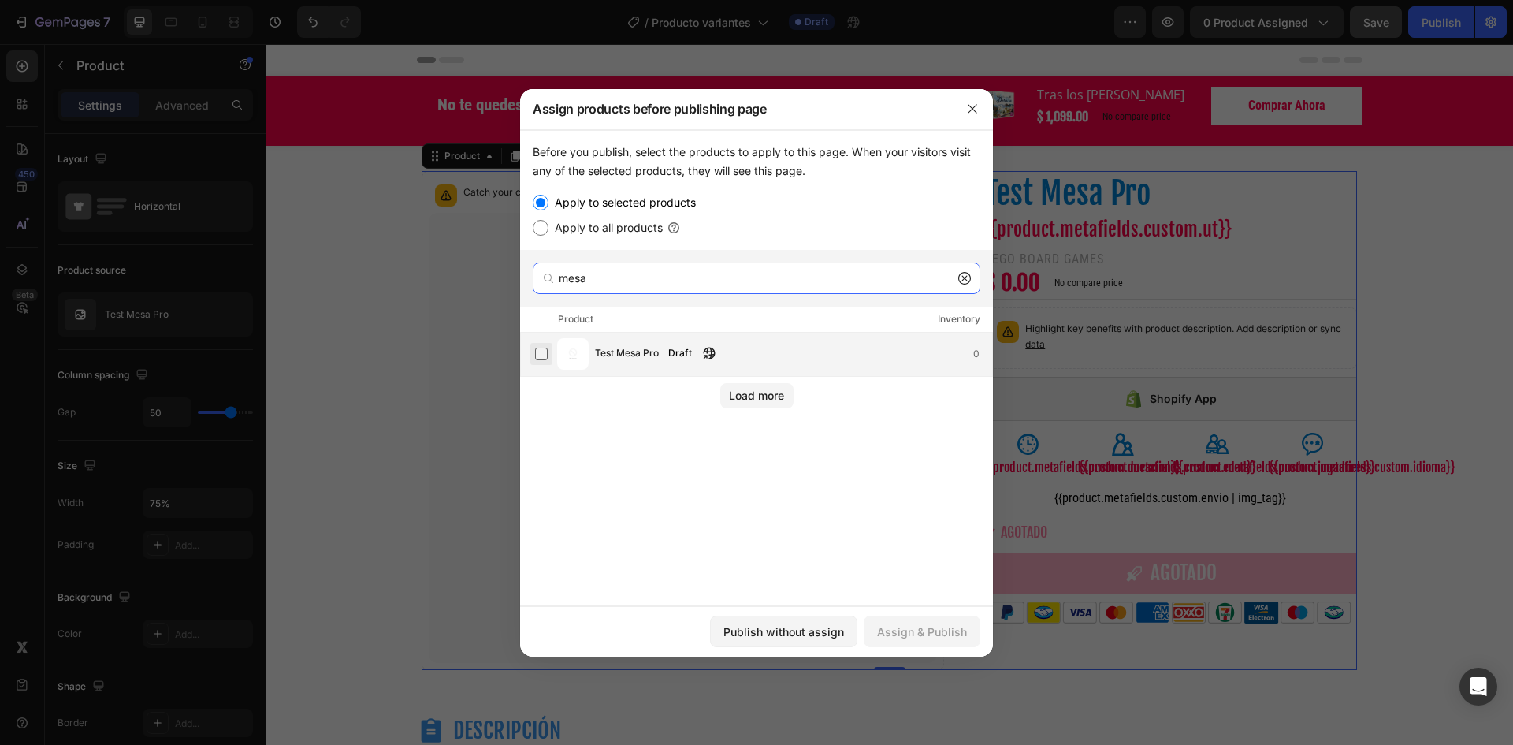
type input "mesa"
click at [535, 348] on label at bounding box center [541, 354] width 13 height 13
click at [914, 626] on div "Assign & Publish" at bounding box center [922, 631] width 90 height 17
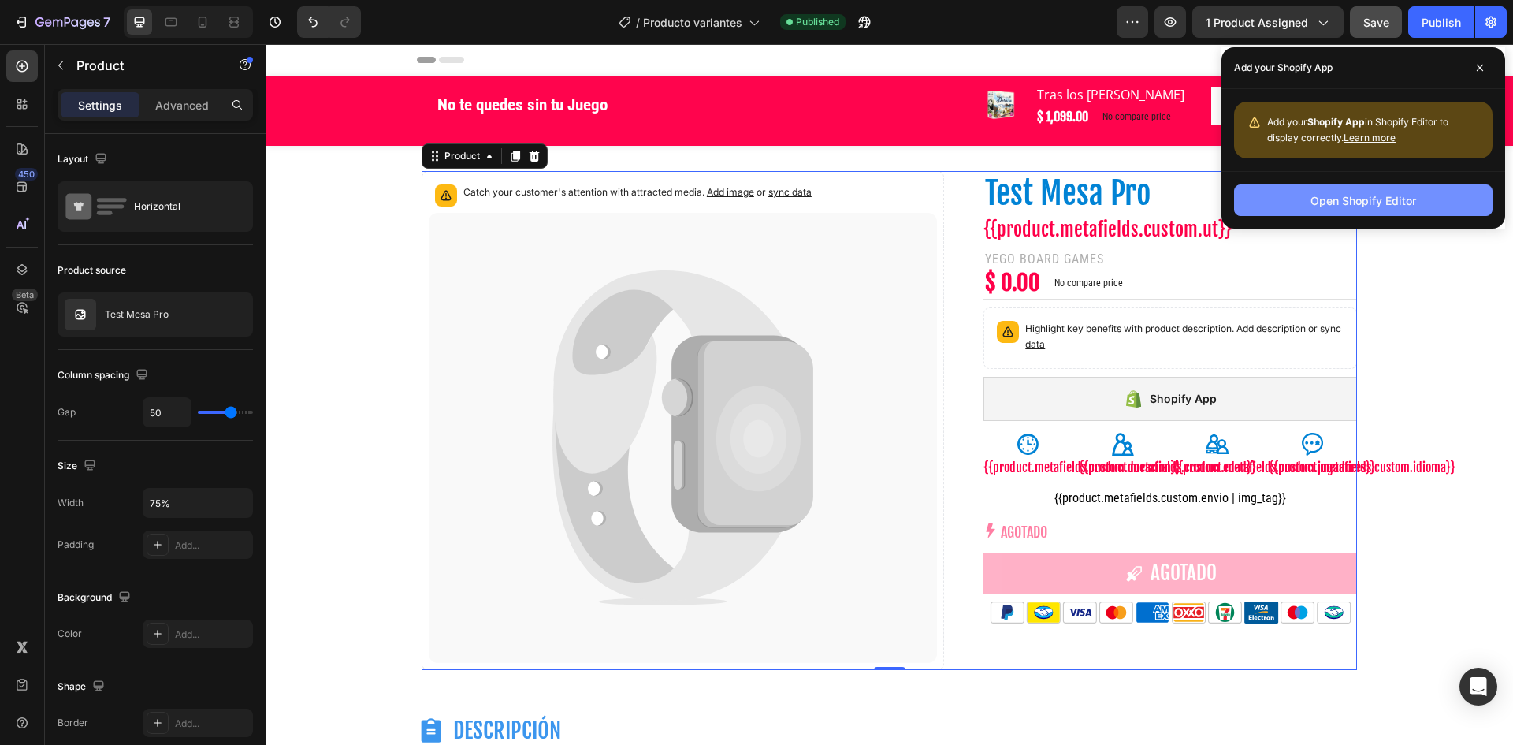
click at [1392, 204] on div "Open Shopify Editor" at bounding box center [1364, 200] width 106 height 17
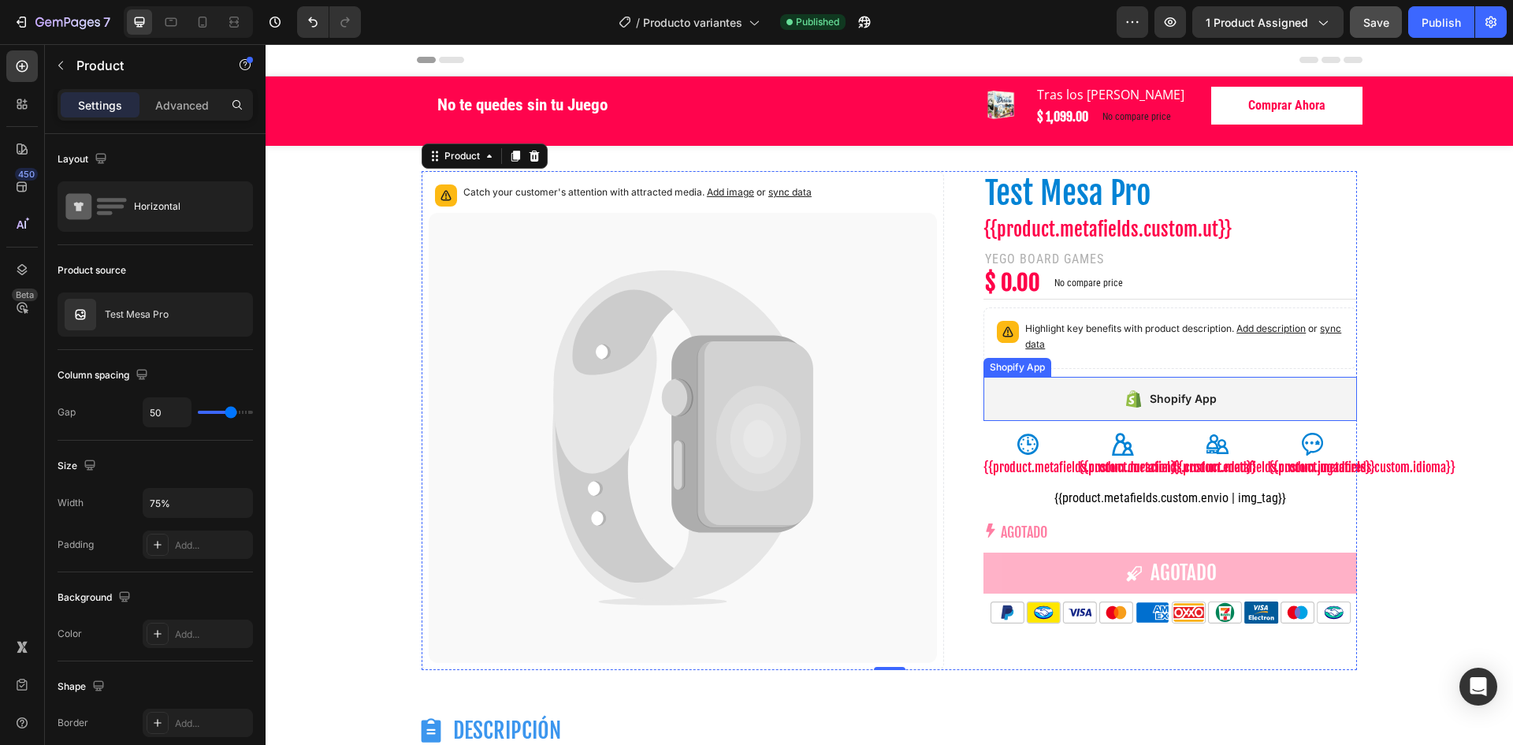
click at [1192, 386] on div "Shopify App" at bounding box center [1171, 399] width 374 height 44
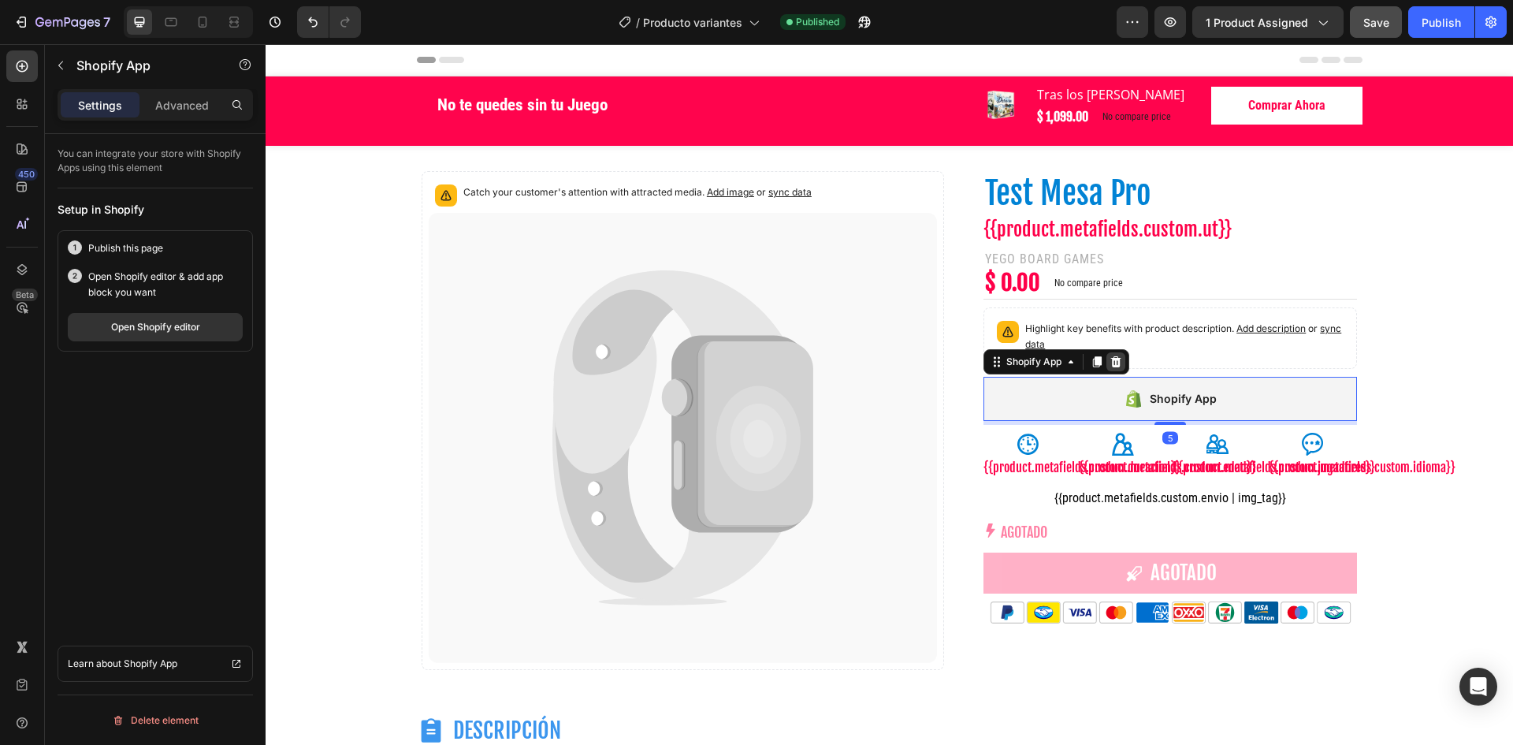
click at [1110, 355] on icon at bounding box center [1116, 361] width 13 height 13
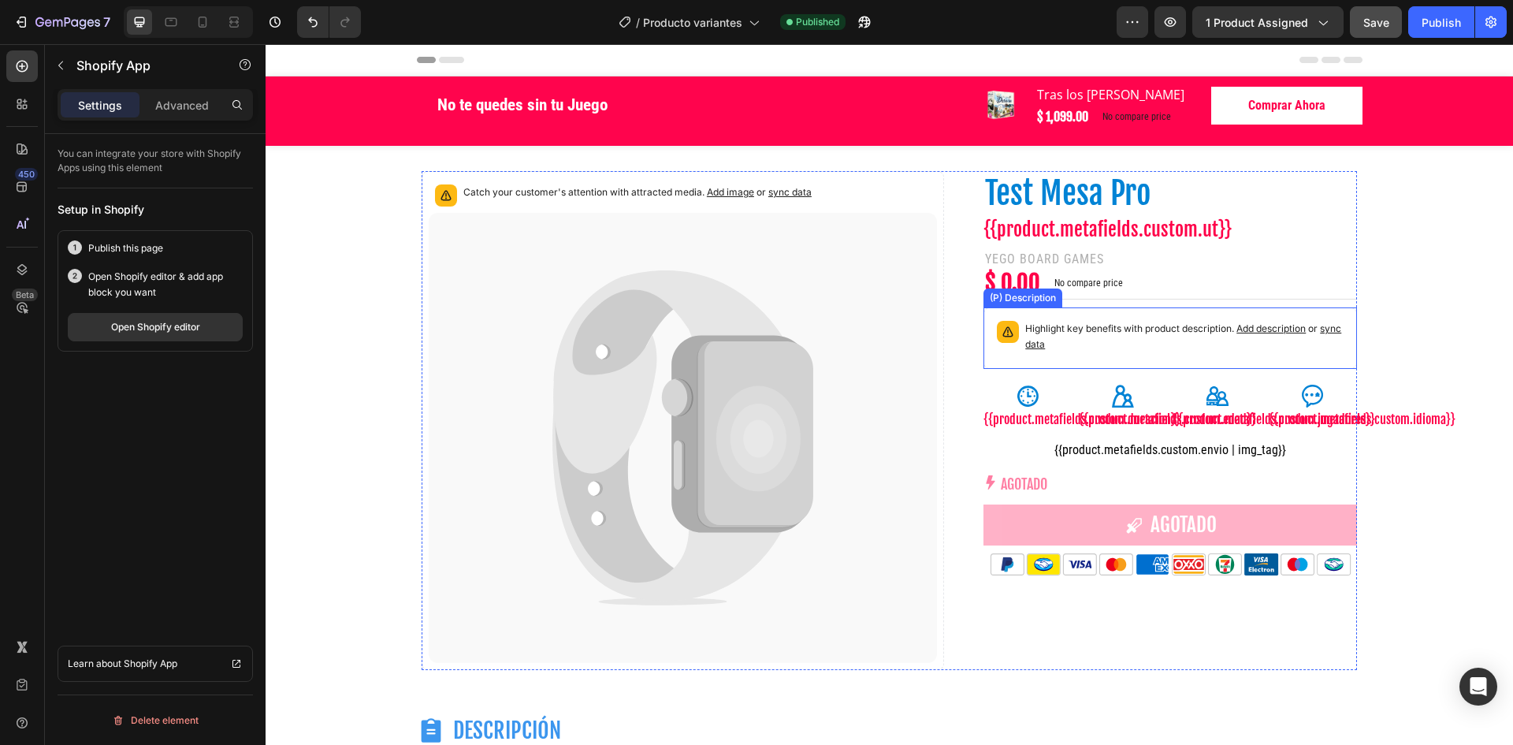
scroll to position [4160, 0]
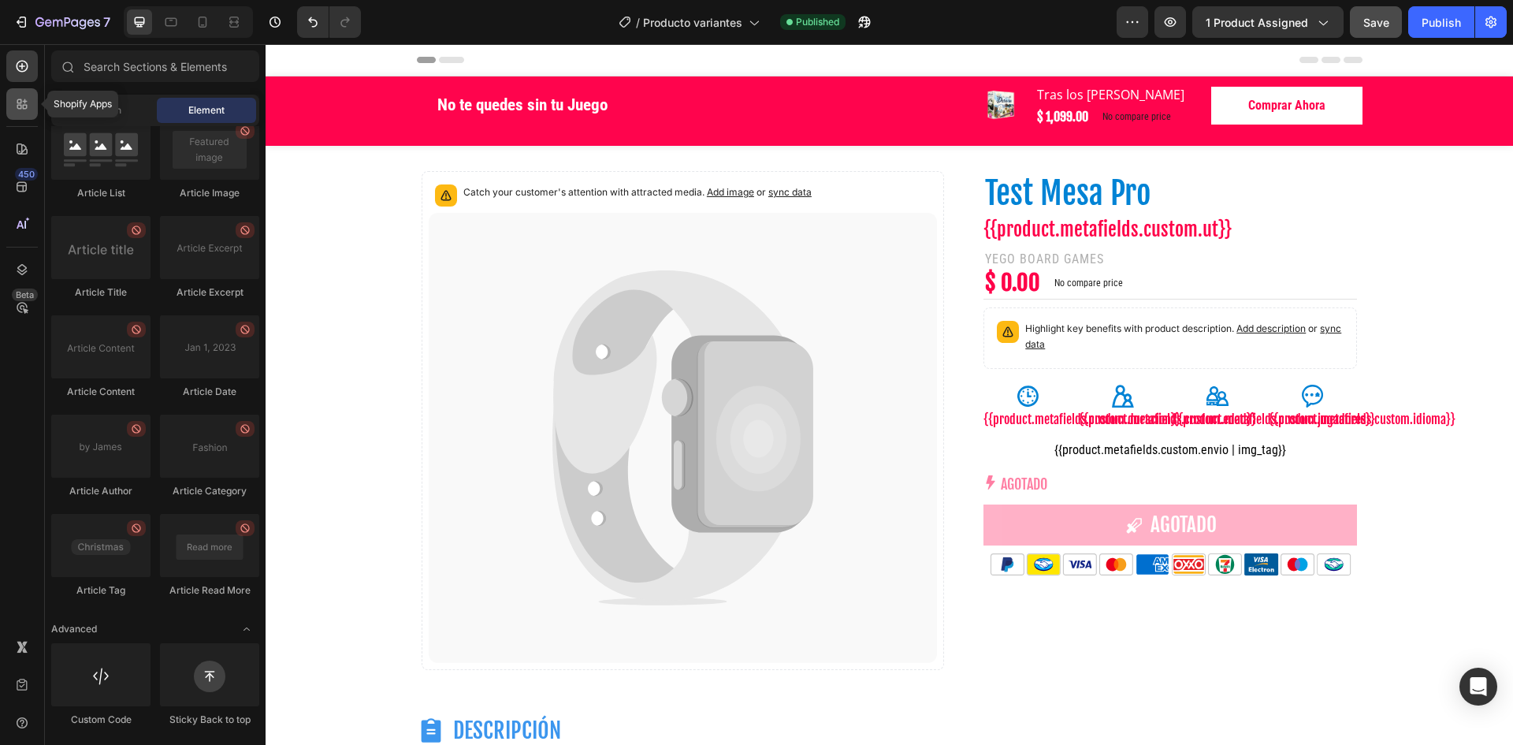
click at [17, 106] on icon at bounding box center [19, 107] width 5 height 5
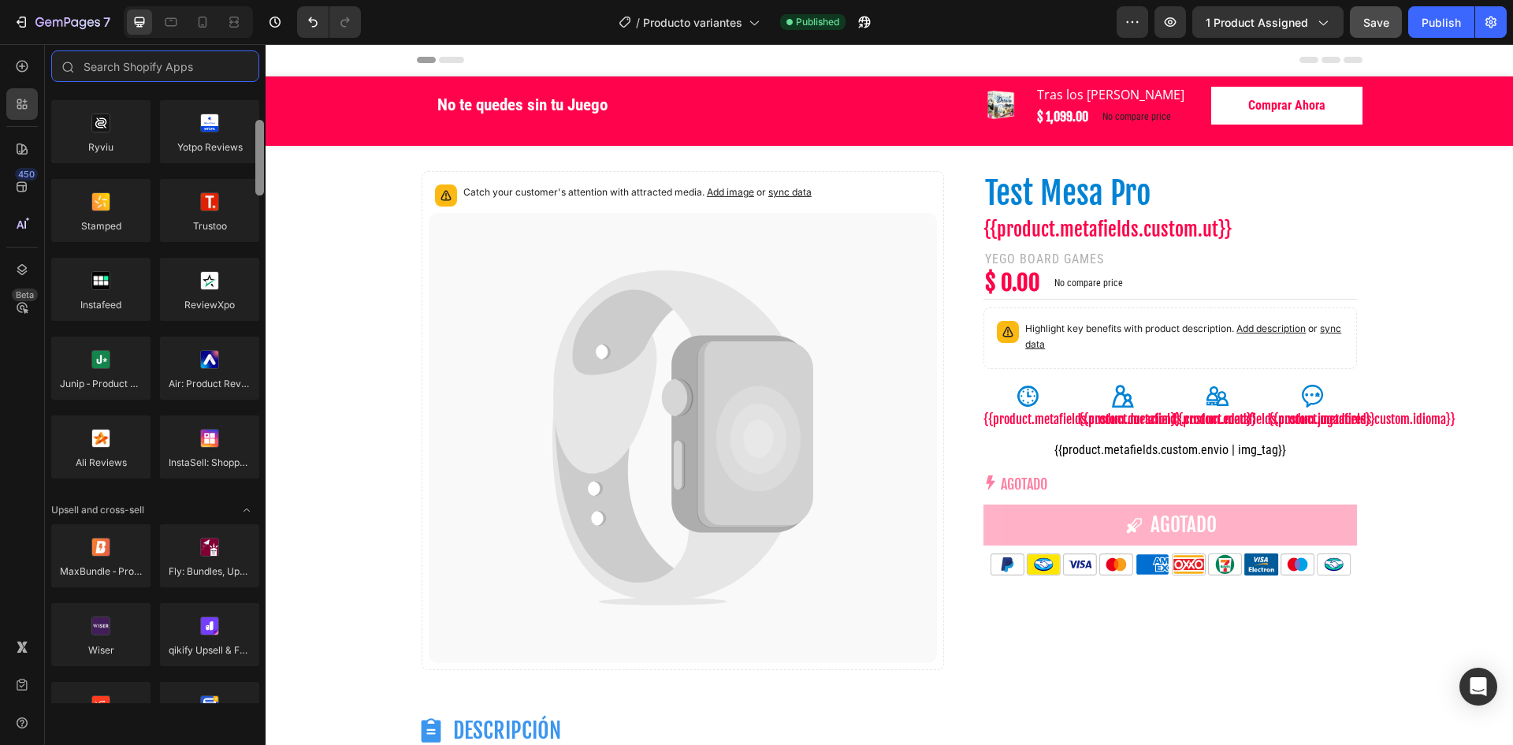
drag, startPoint x: 525, startPoint y: 525, endPoint x: 269, endPoint y: 75, distance: 517.8
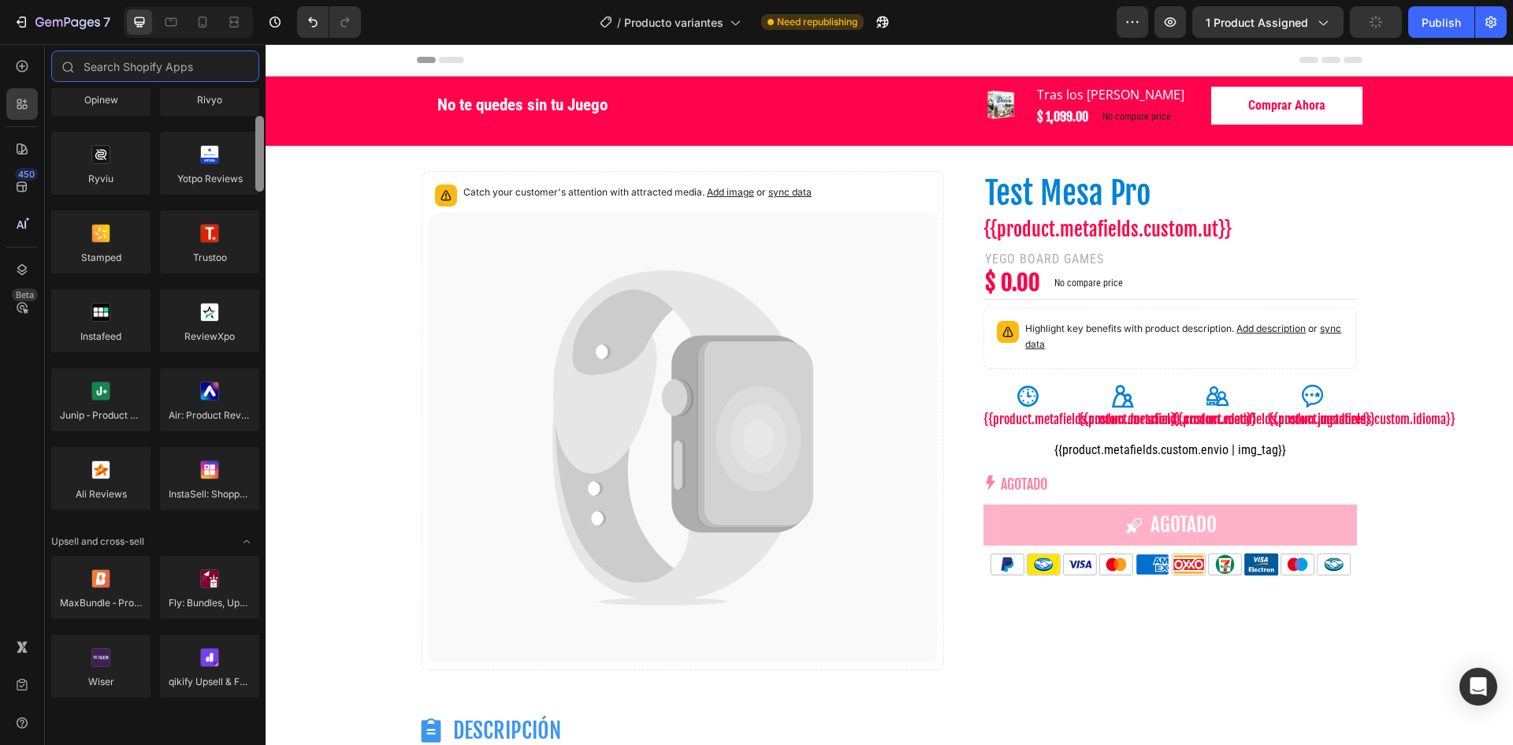
scroll to position [0, 0]
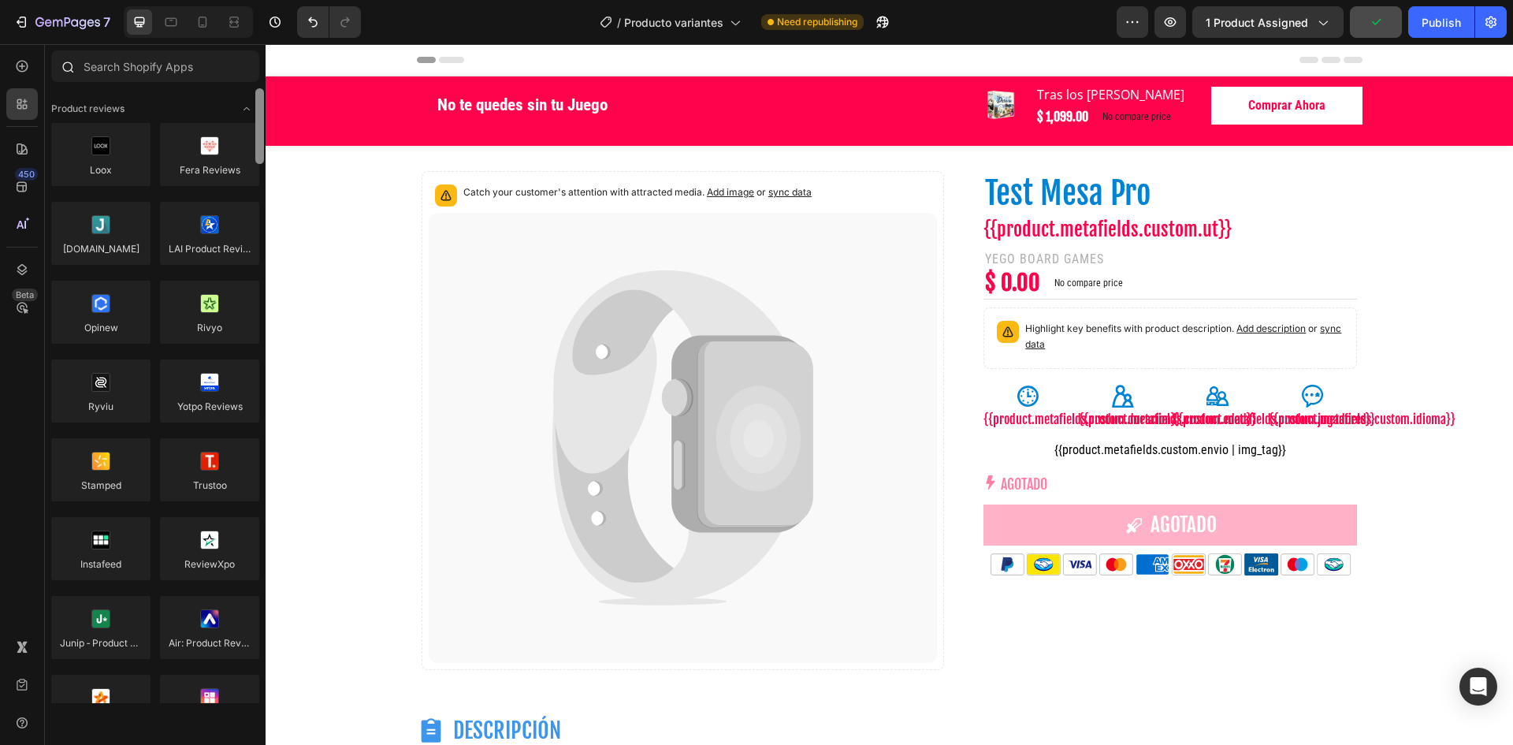
click at [259, 87] on div at bounding box center [155, 69] width 221 height 38
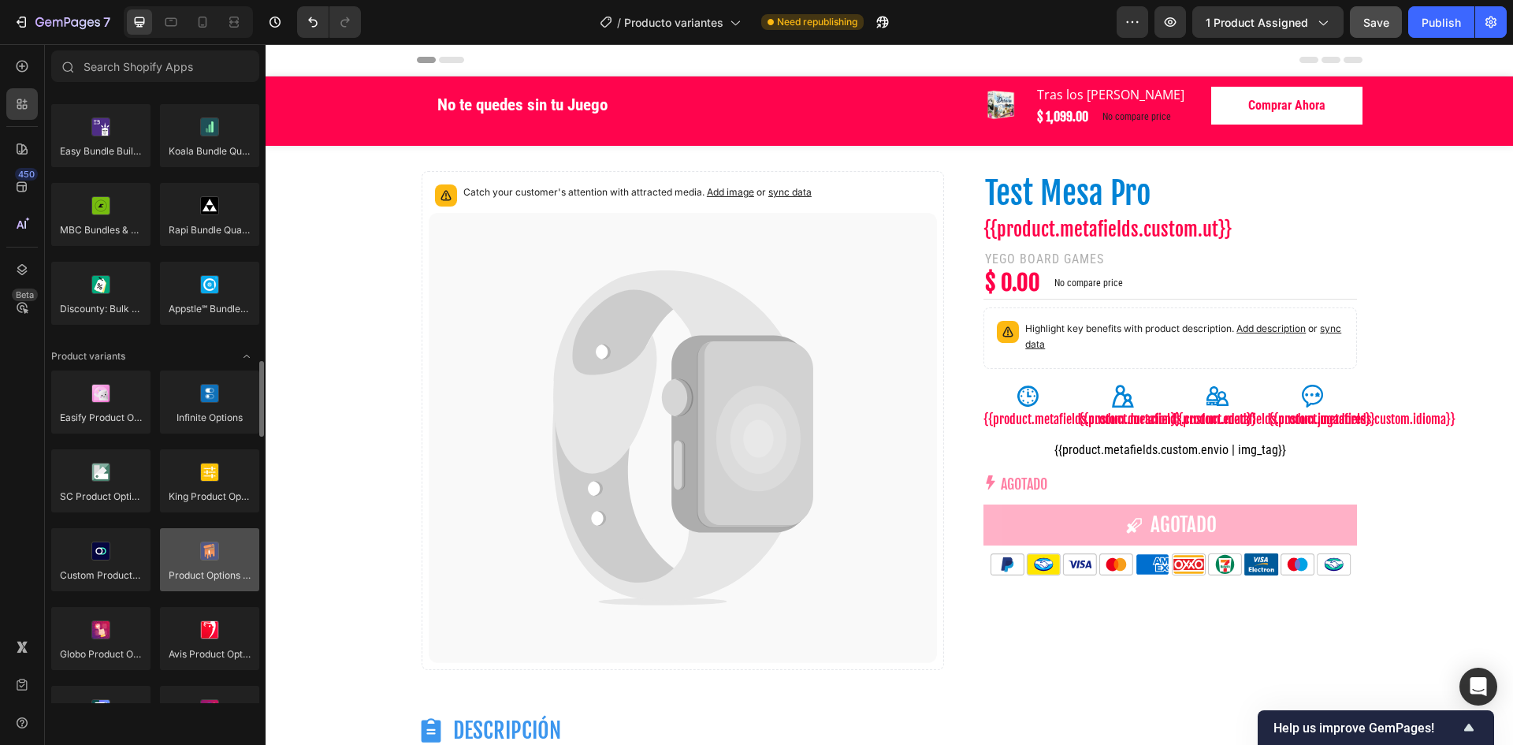
scroll to position [1576, 0]
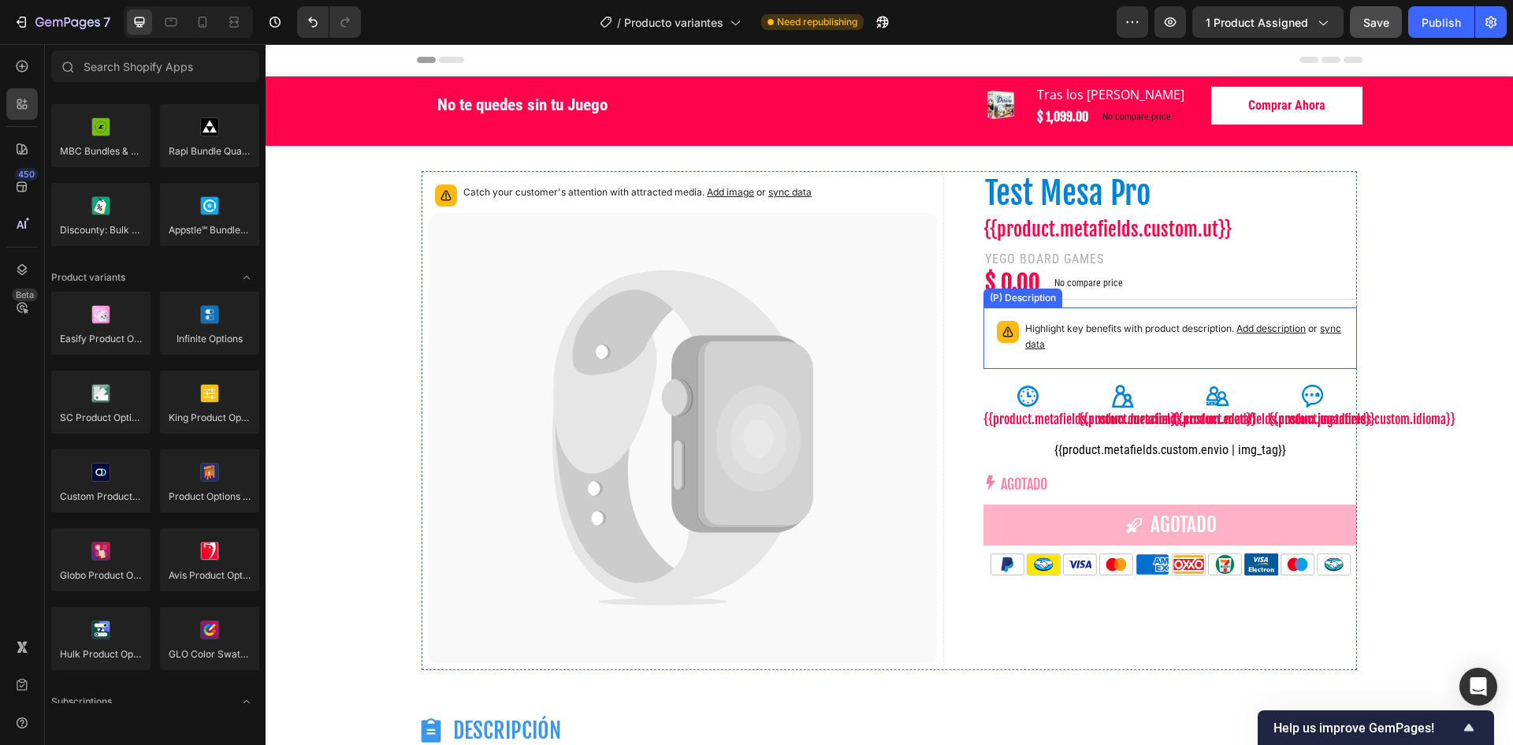
click at [1241, 352] on p "Highlight key benefits with product description. Add description or sync data" at bounding box center [1184, 337] width 318 height 32
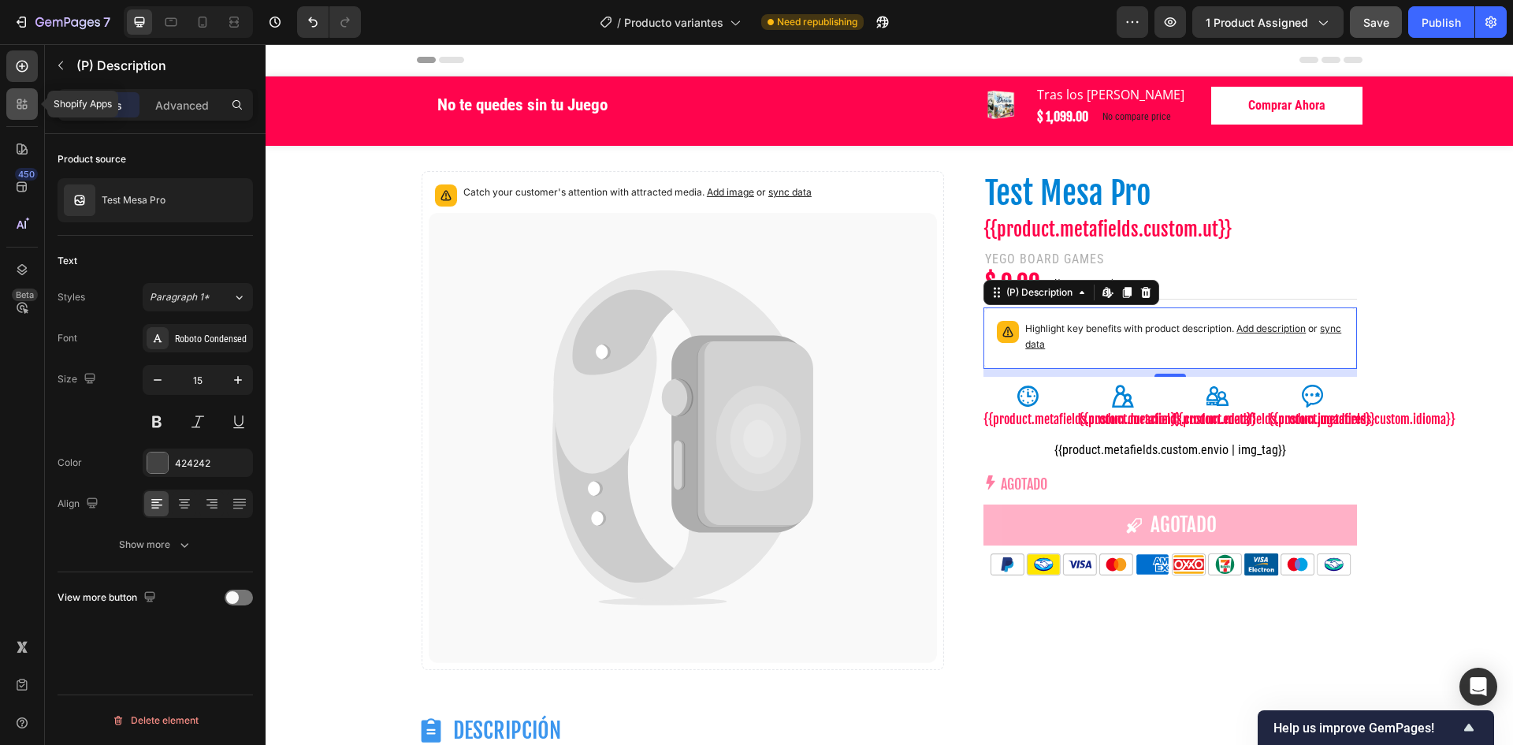
click at [29, 117] on div at bounding box center [22, 104] width 32 height 32
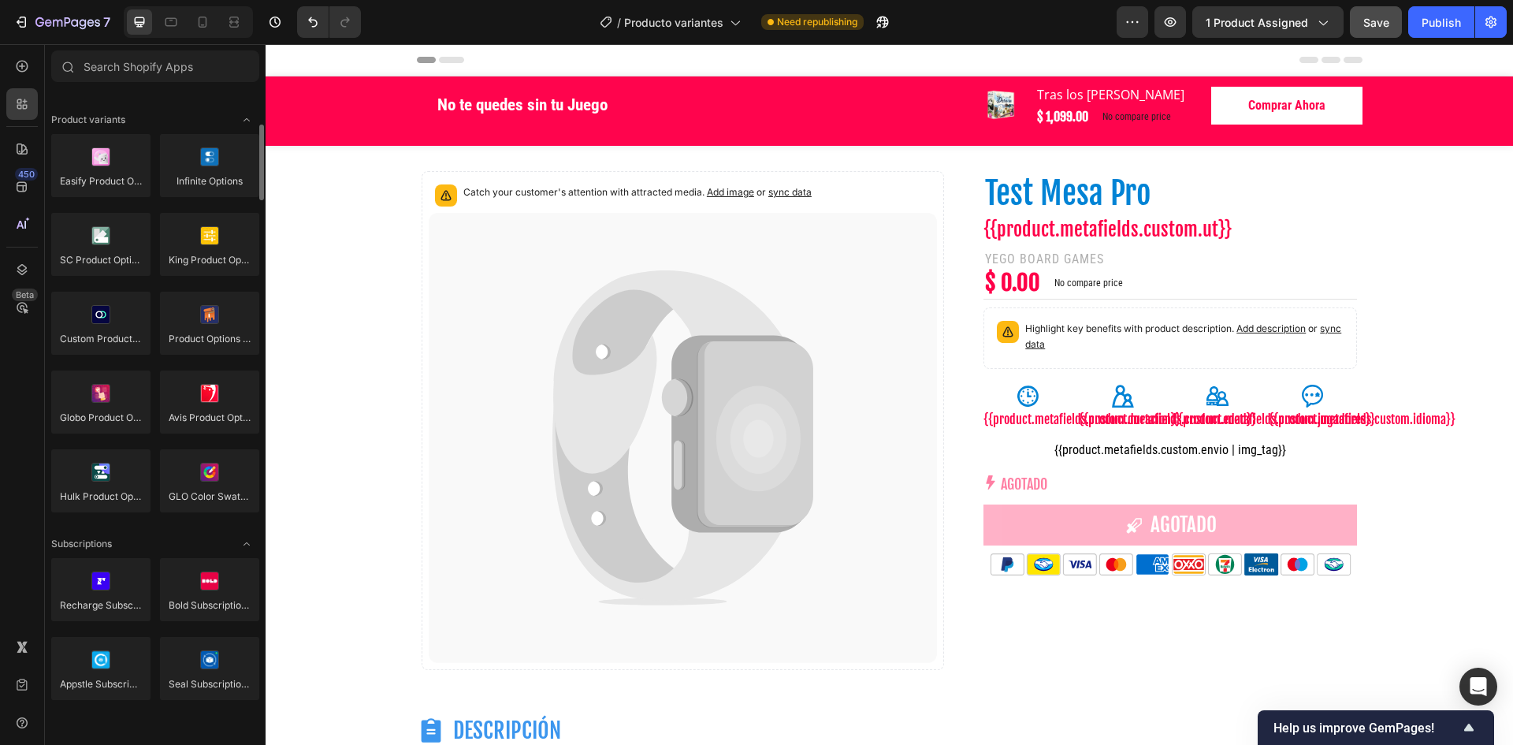
scroll to position [1734, 0]
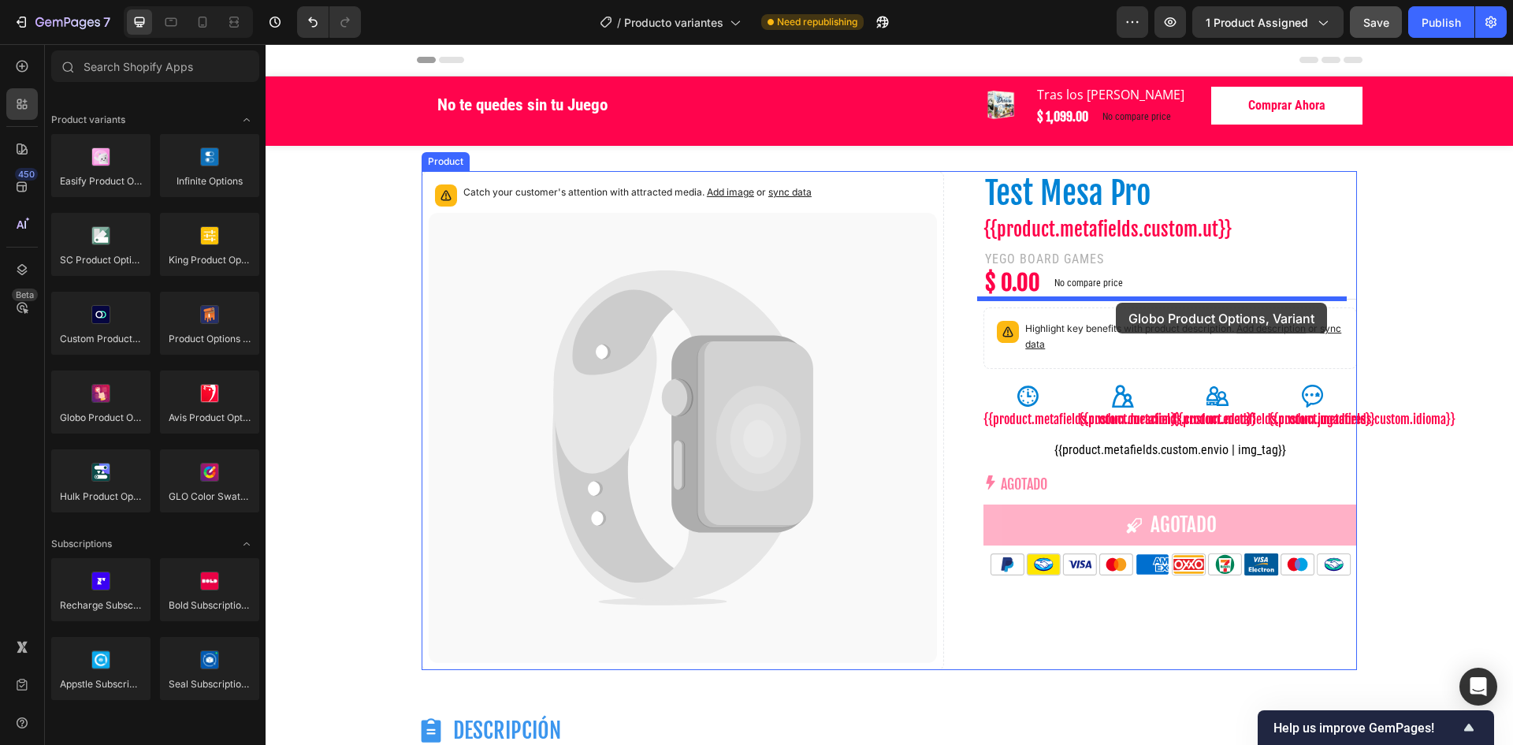
drag, startPoint x: 363, startPoint y: 454, endPoint x: 1116, endPoint y: 303, distance: 767.6
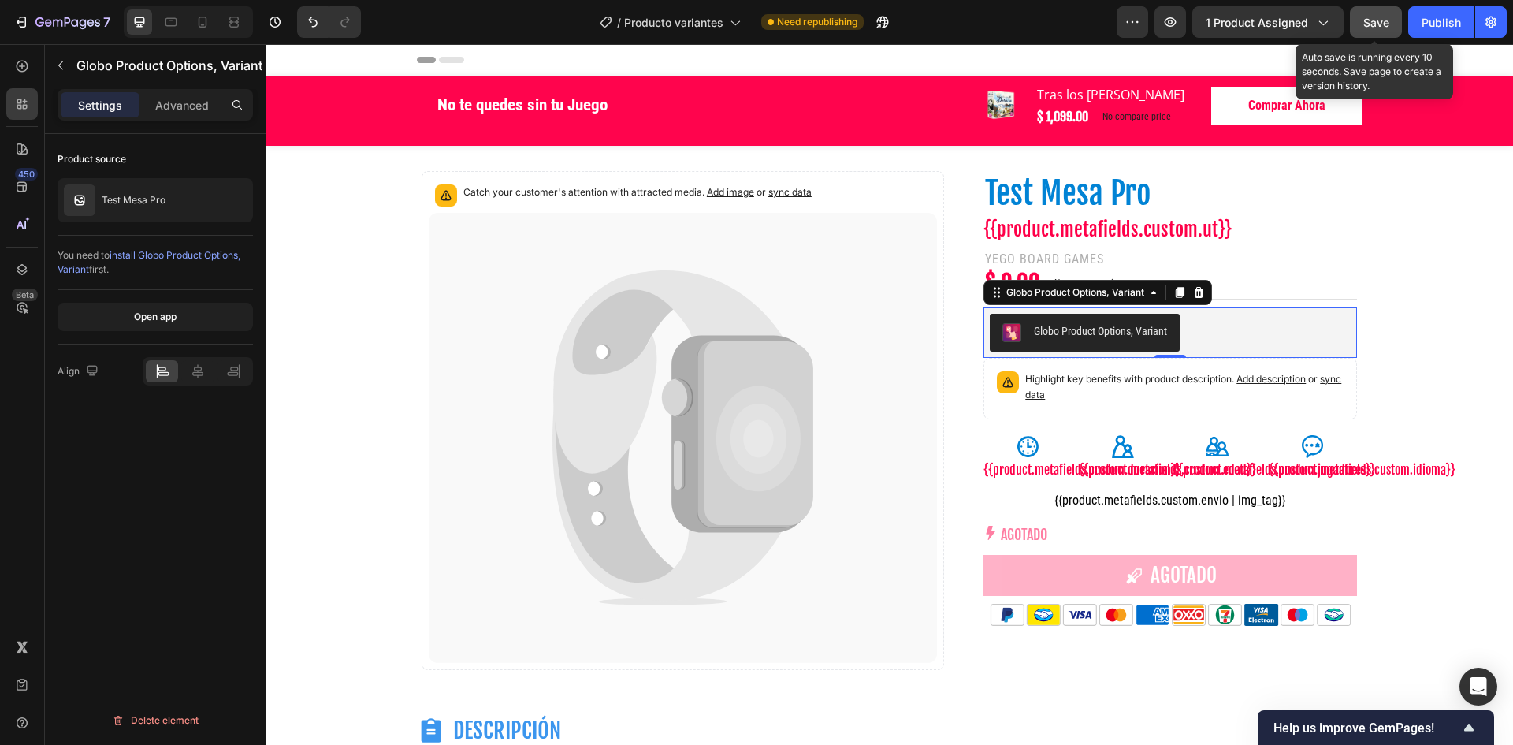
click at [1389, 29] on div "Save" at bounding box center [1376, 22] width 26 height 17
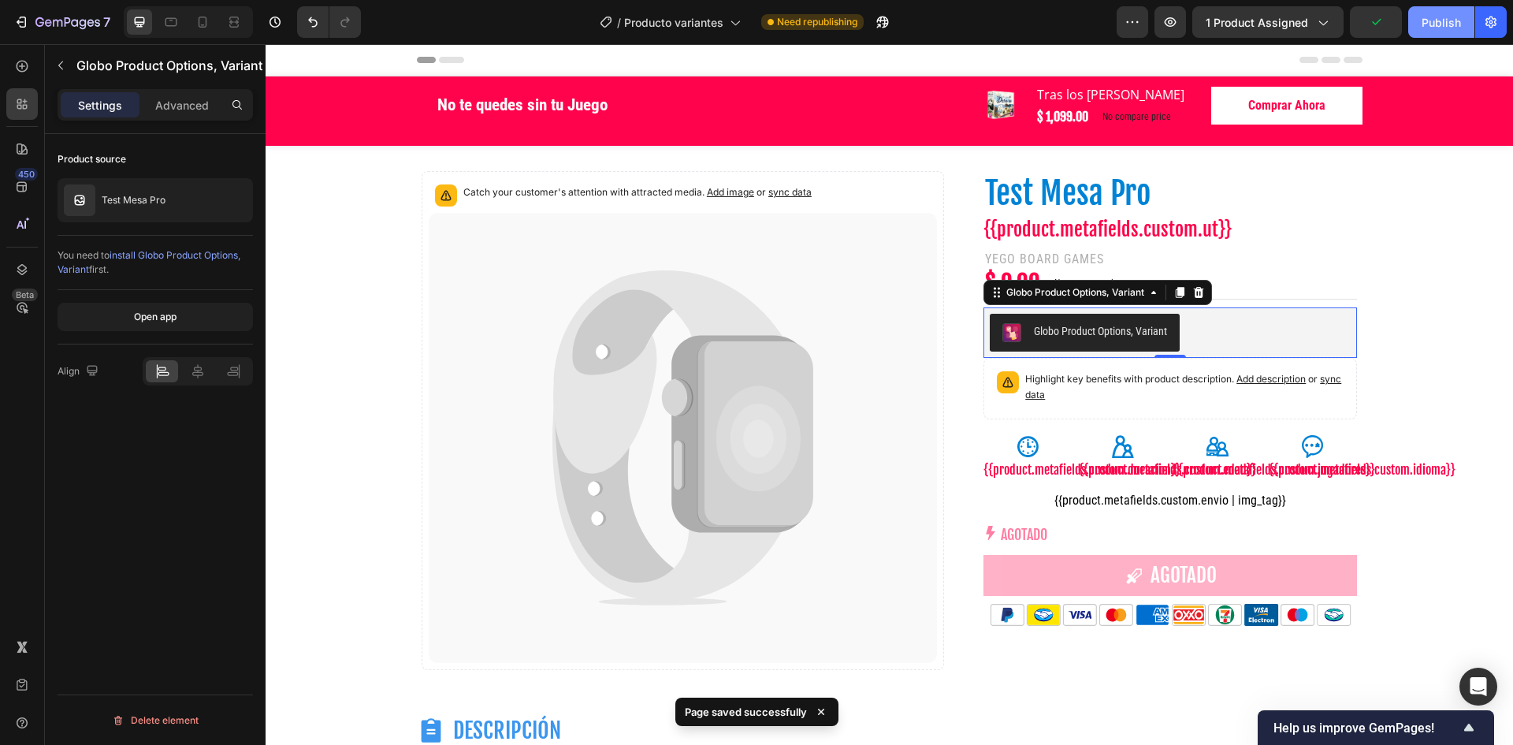
click at [1419, 24] on button "Publish" at bounding box center [1441, 22] width 66 height 32
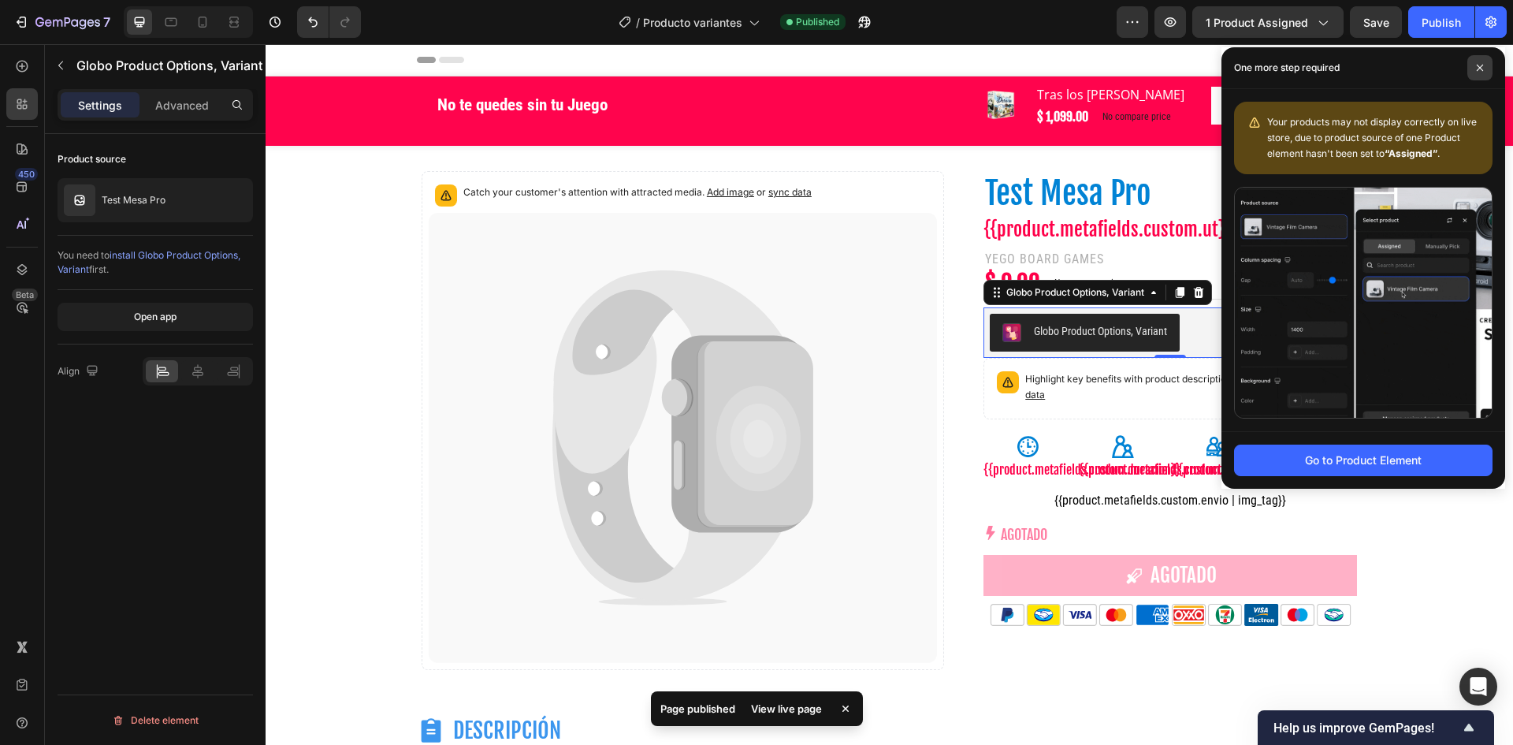
click at [1482, 69] on icon at bounding box center [1480, 68] width 8 height 8
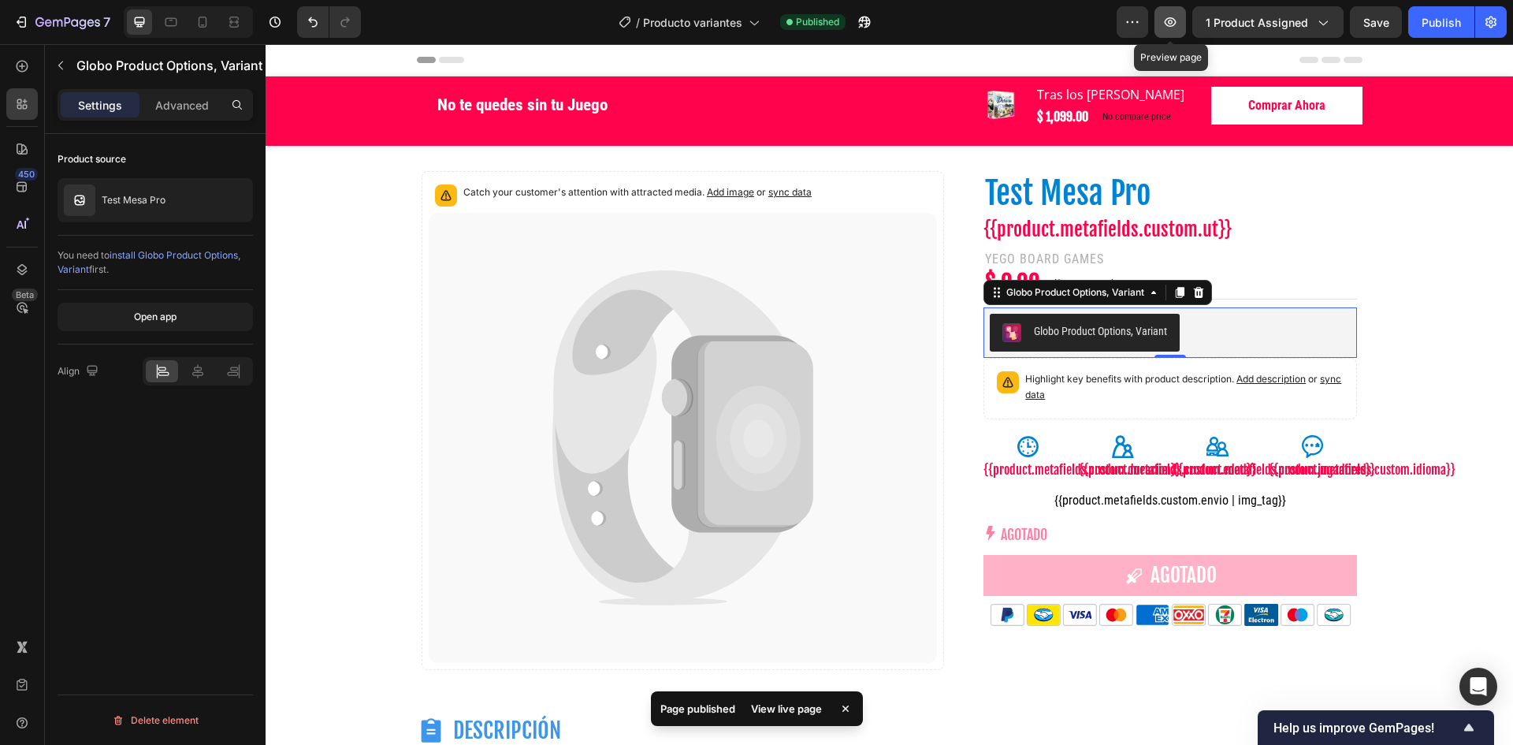
click at [1171, 18] on icon "button" at bounding box center [1171, 21] width 12 height 9
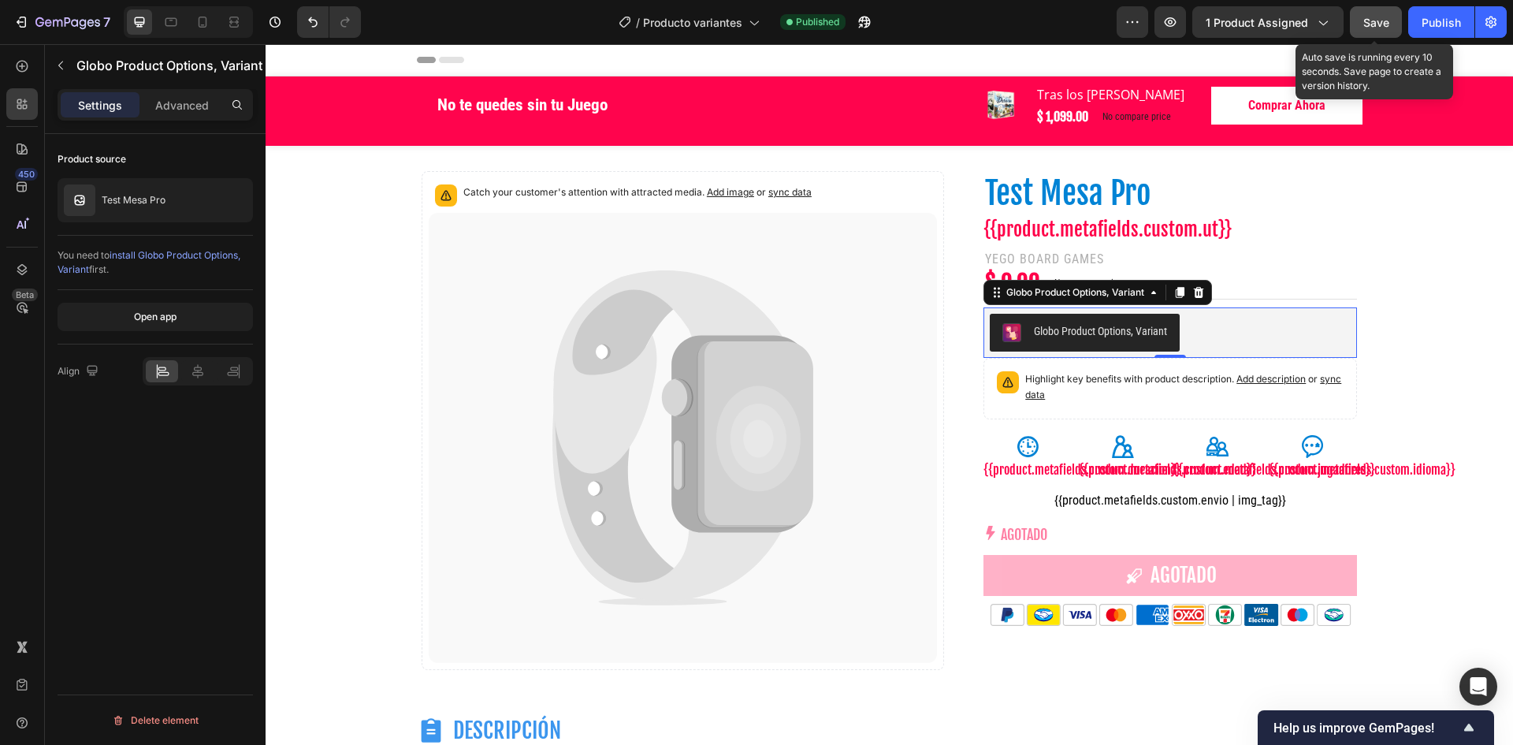
click at [1356, 37] on button "Save" at bounding box center [1376, 22] width 52 height 32
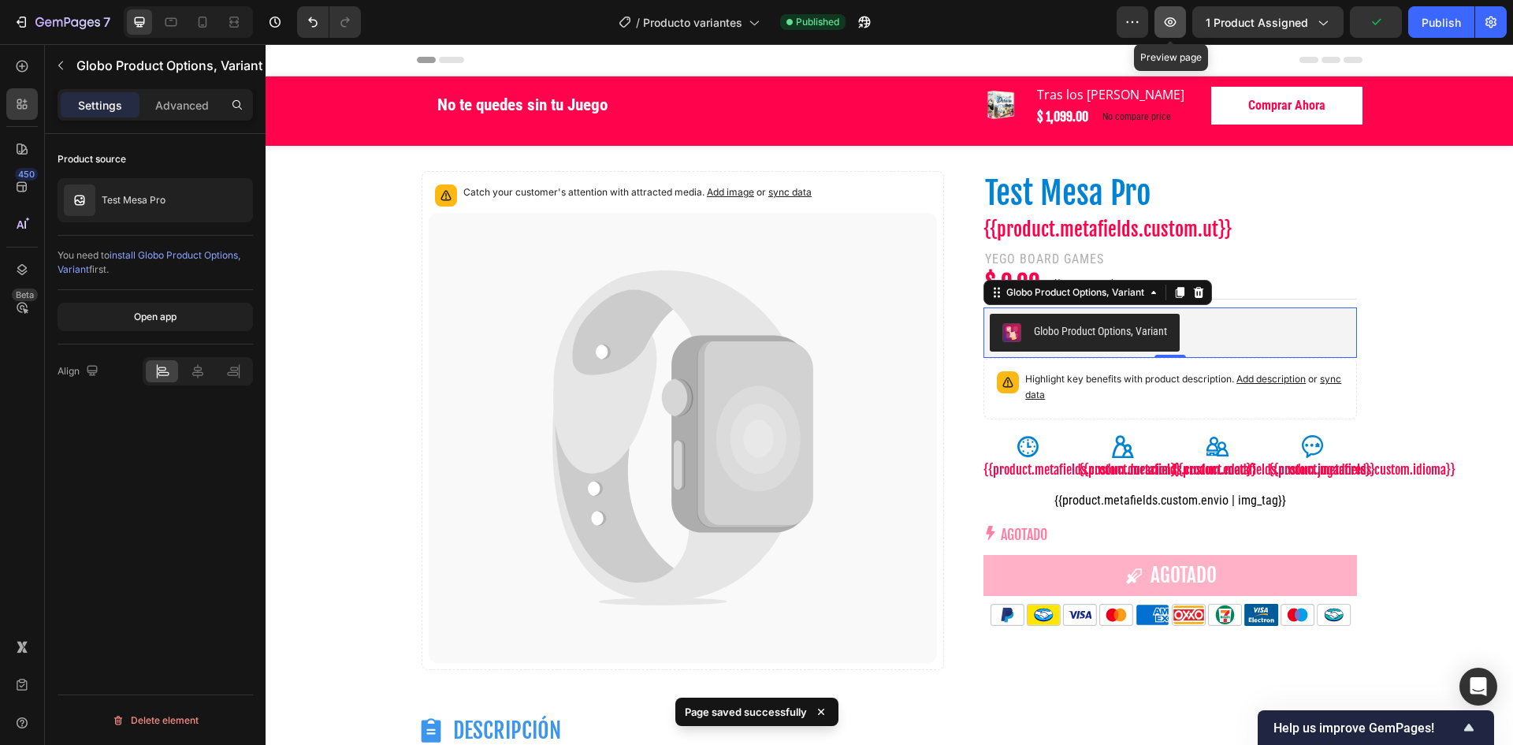
click at [1182, 26] on button "button" at bounding box center [1171, 22] width 32 height 32
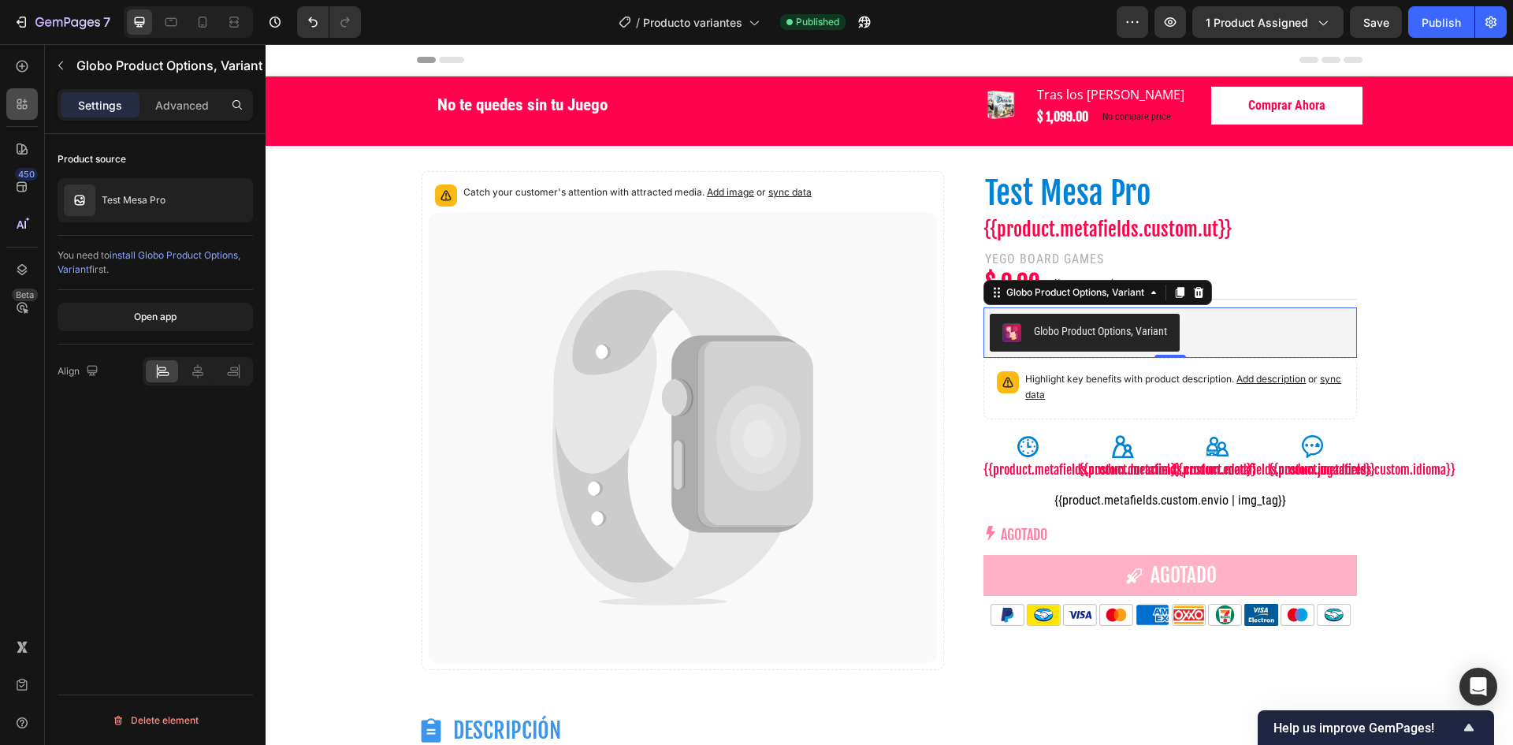
click at [22, 95] on div at bounding box center [22, 104] width 32 height 32
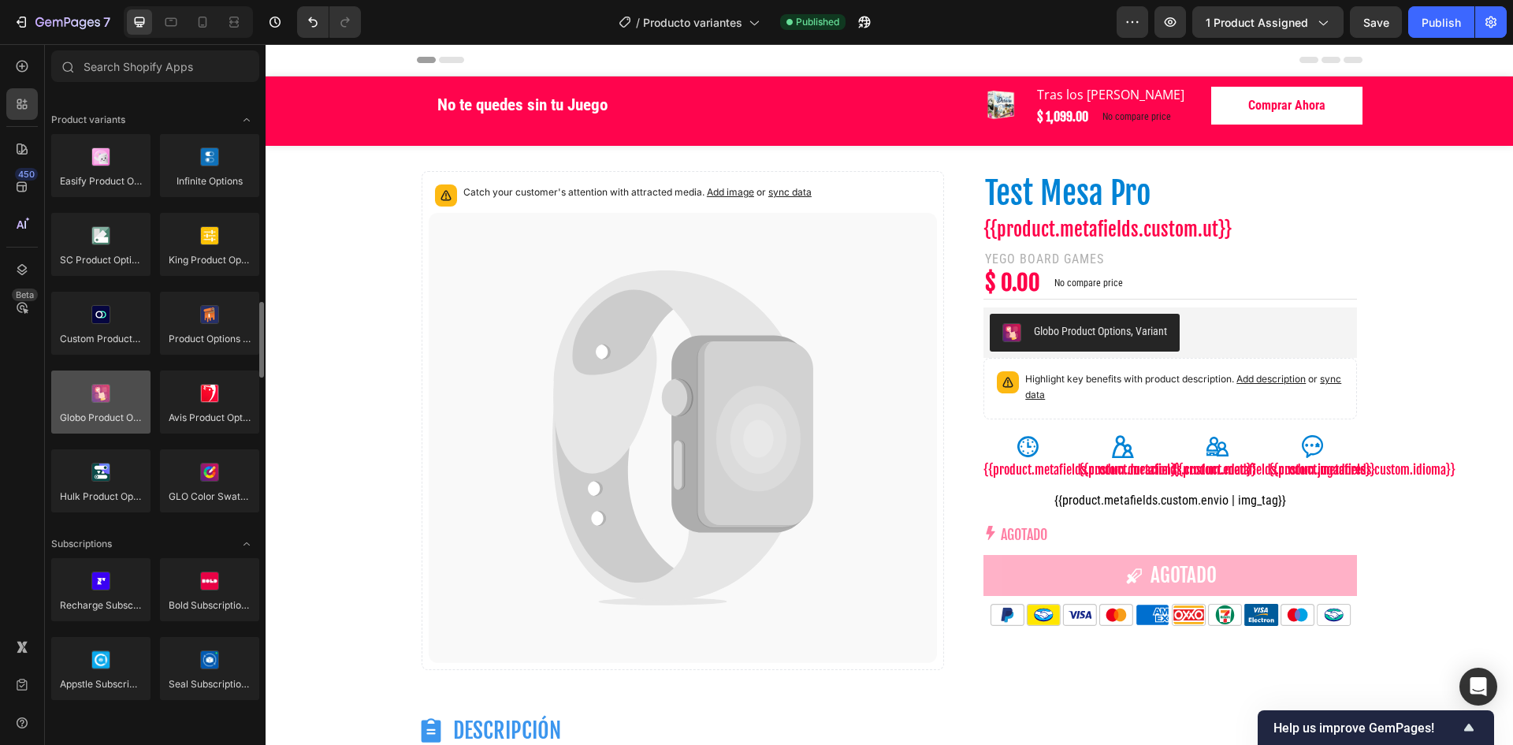
click at [107, 406] on div at bounding box center [100, 401] width 99 height 63
click at [108, 406] on div at bounding box center [100, 401] width 99 height 63
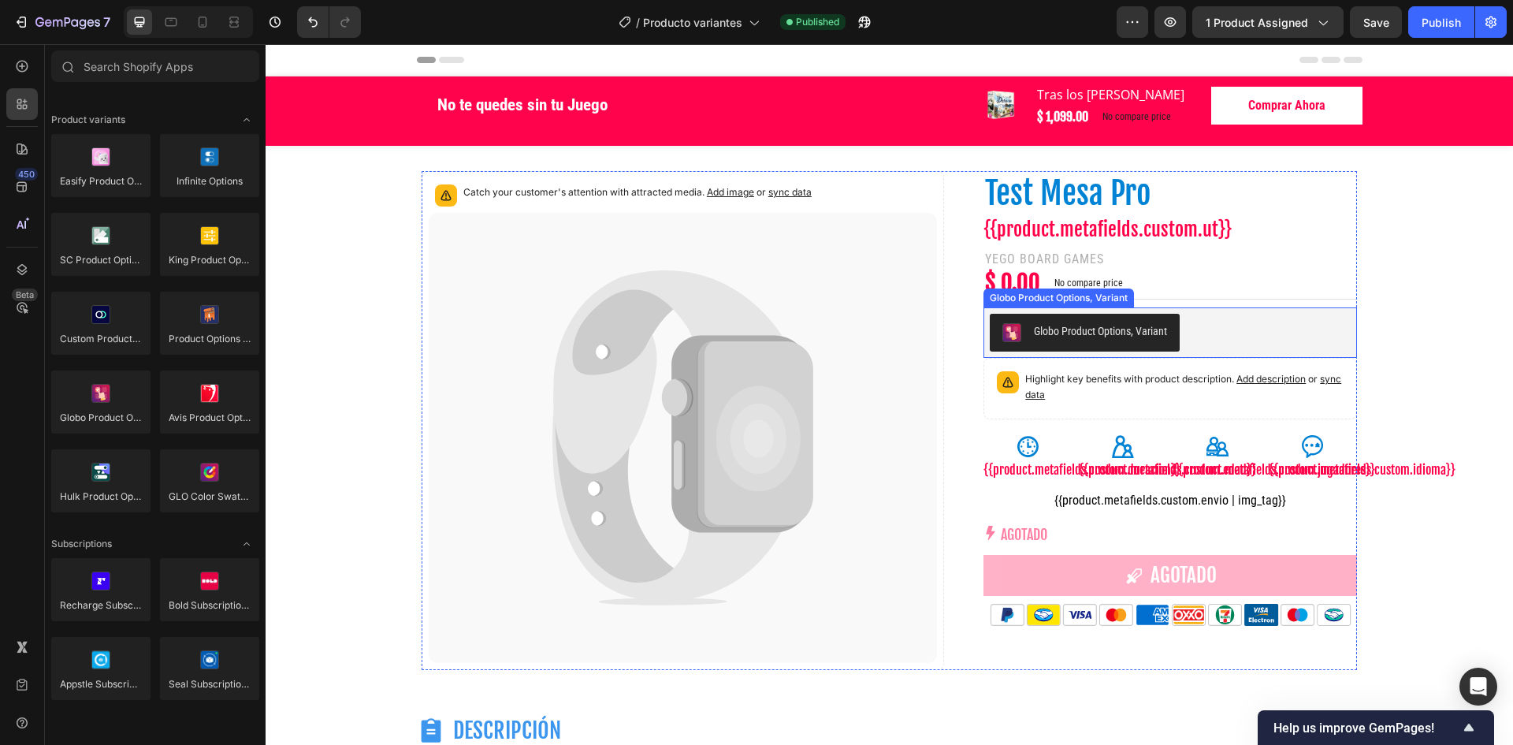
click at [1147, 342] on div "Globo Product Options, Variant" at bounding box center [1085, 332] width 165 height 19
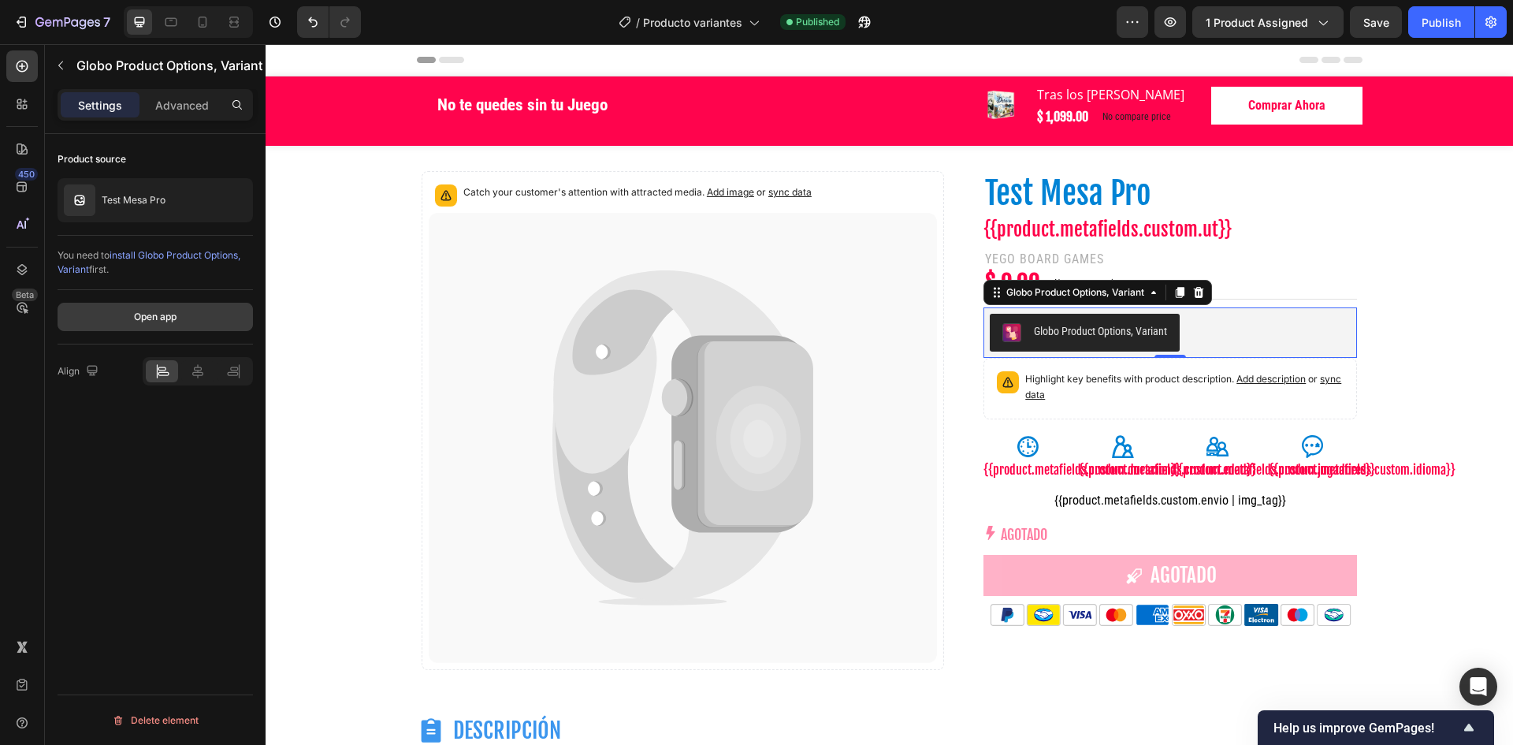
click at [181, 309] on button "Open app" at bounding box center [155, 317] width 195 height 28
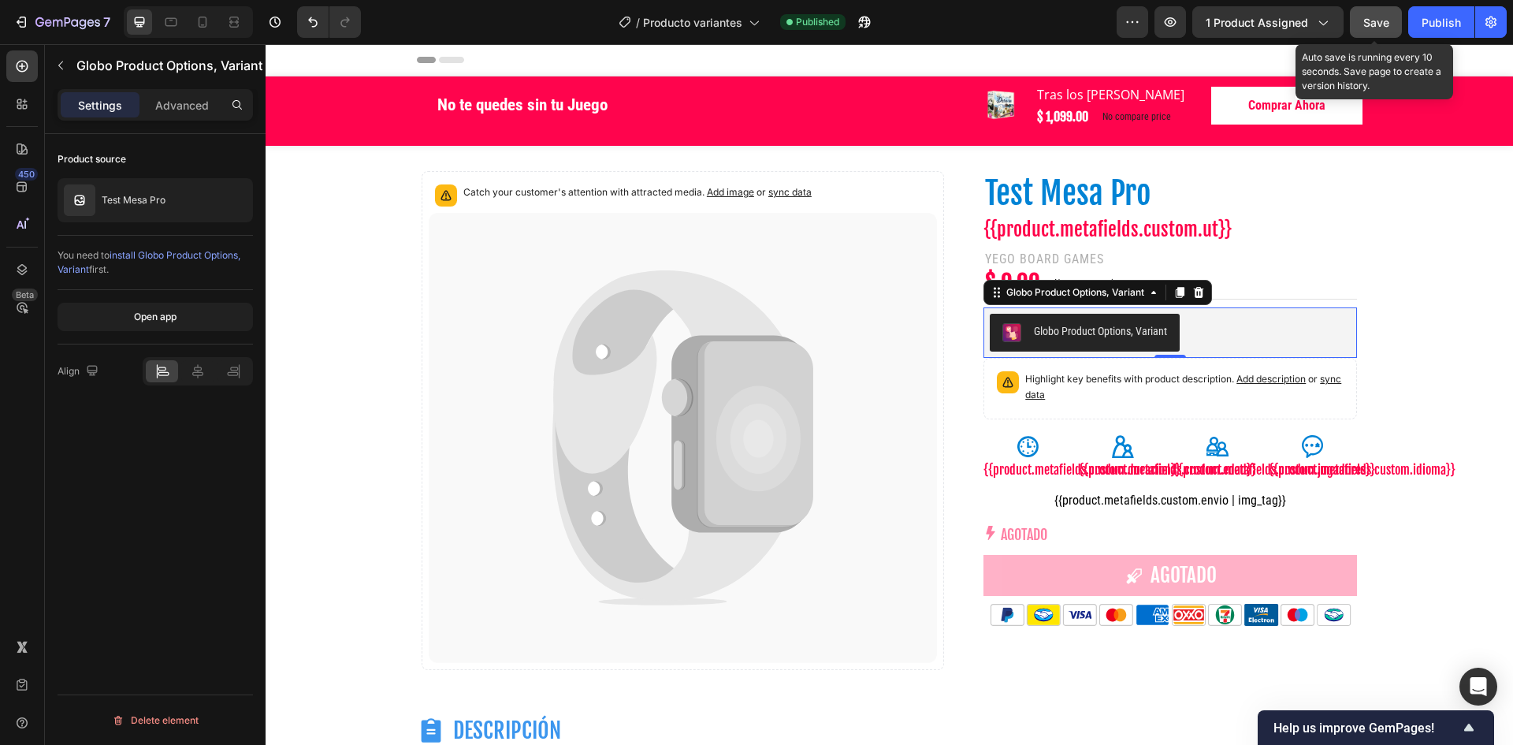
click at [1375, 24] on span "Save" at bounding box center [1376, 22] width 26 height 13
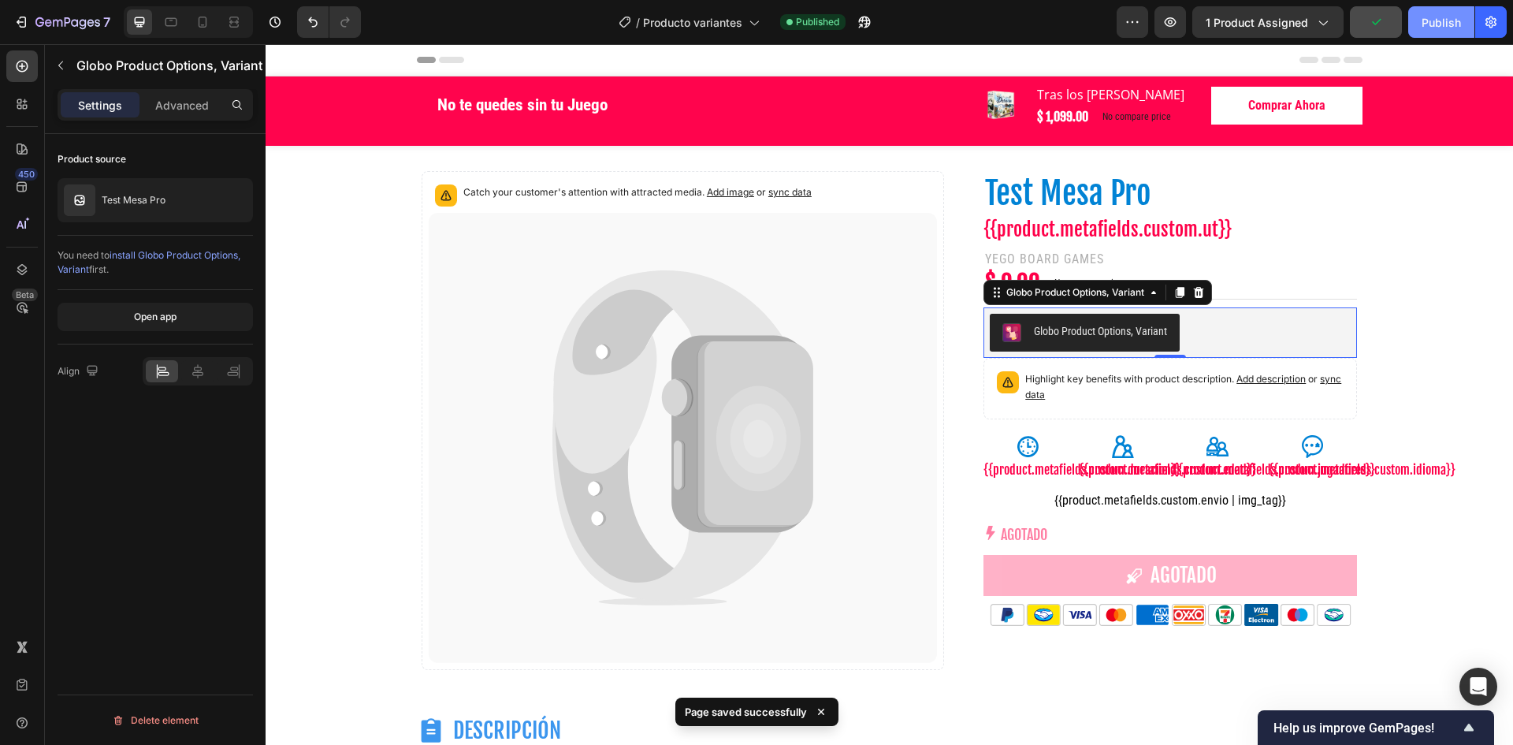
click at [1447, 22] on div "Publish" at bounding box center [1441, 22] width 39 height 17
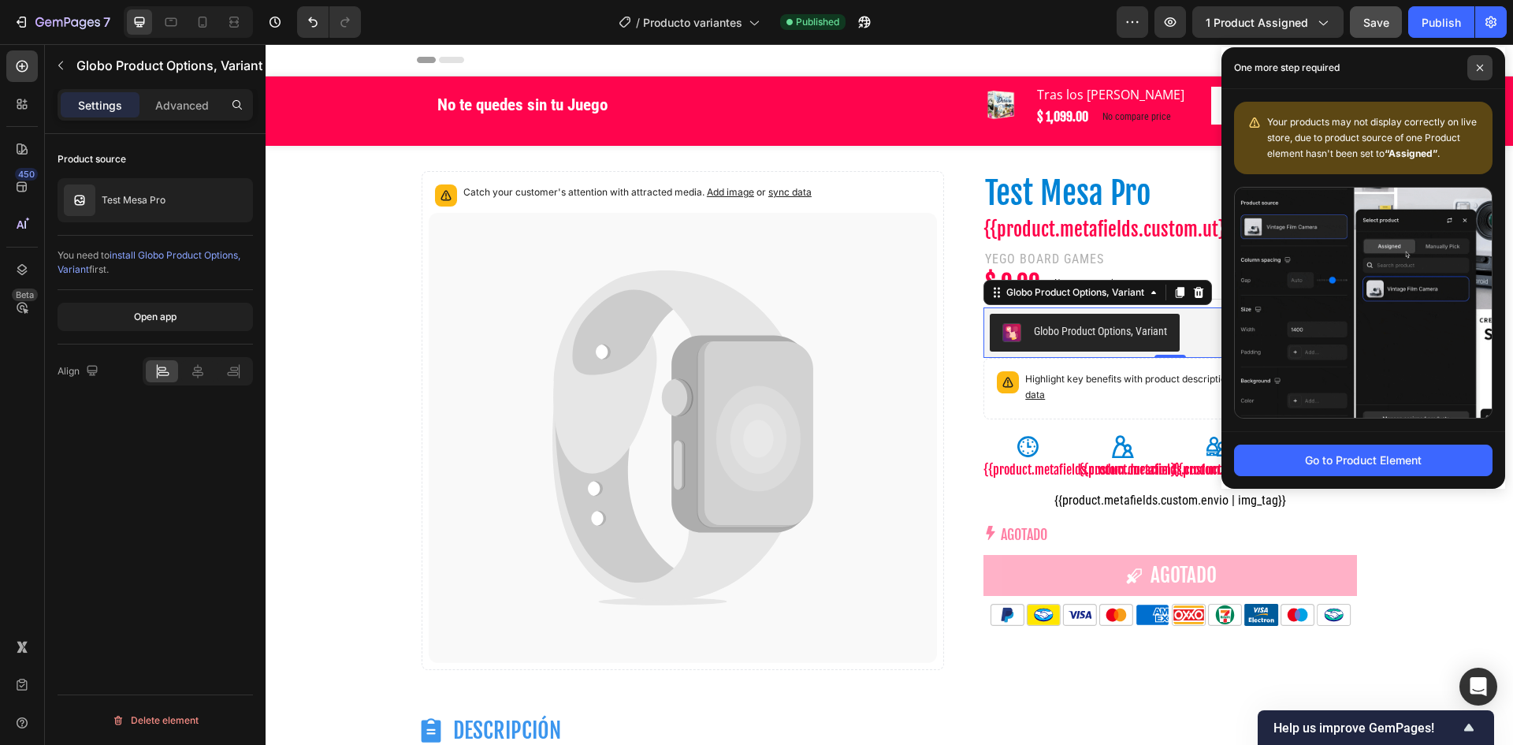
click at [1480, 76] on span at bounding box center [1480, 67] width 25 height 25
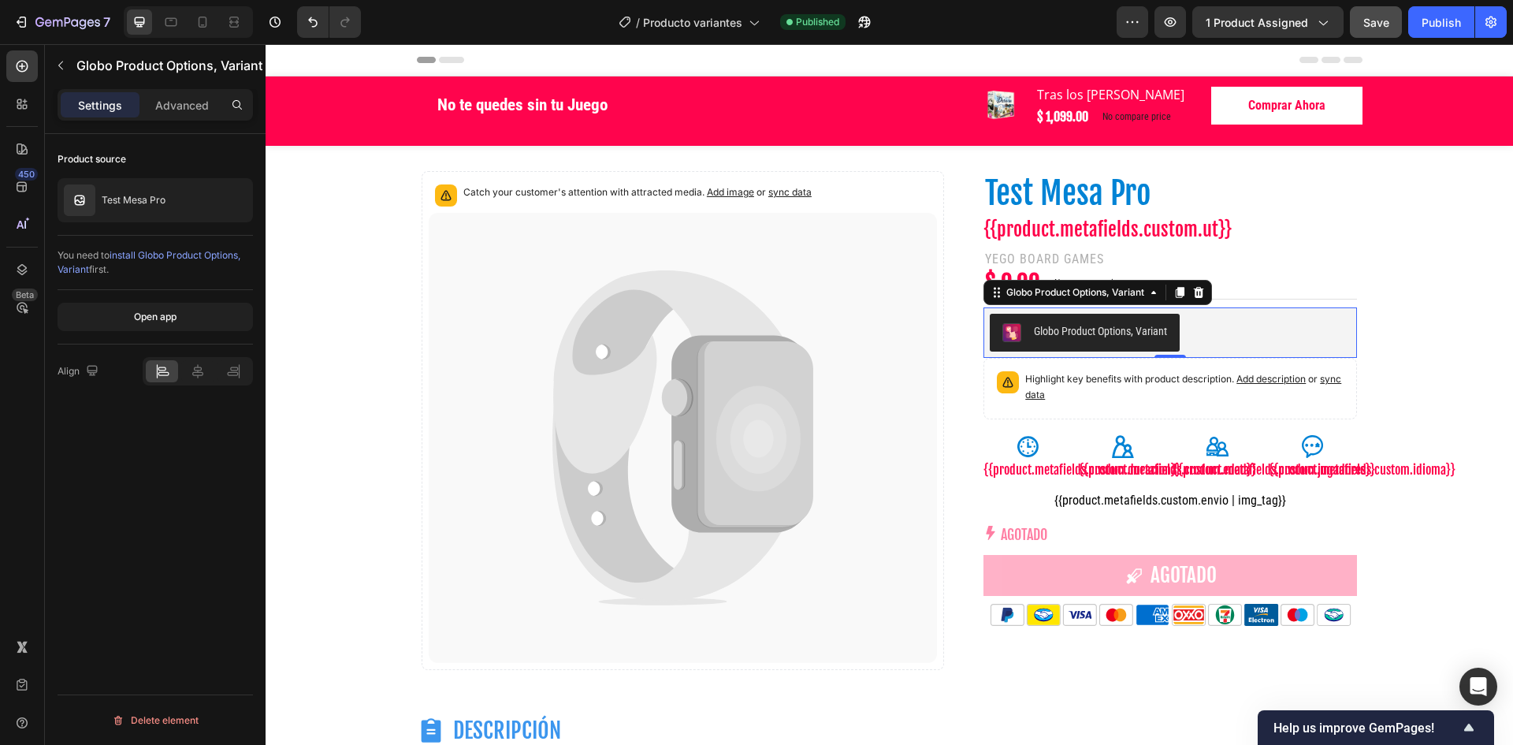
click at [1227, 329] on div "Globo Product Options, Variant" at bounding box center [1170, 333] width 361 height 38
